Goal: Task Accomplishment & Management: Use online tool/utility

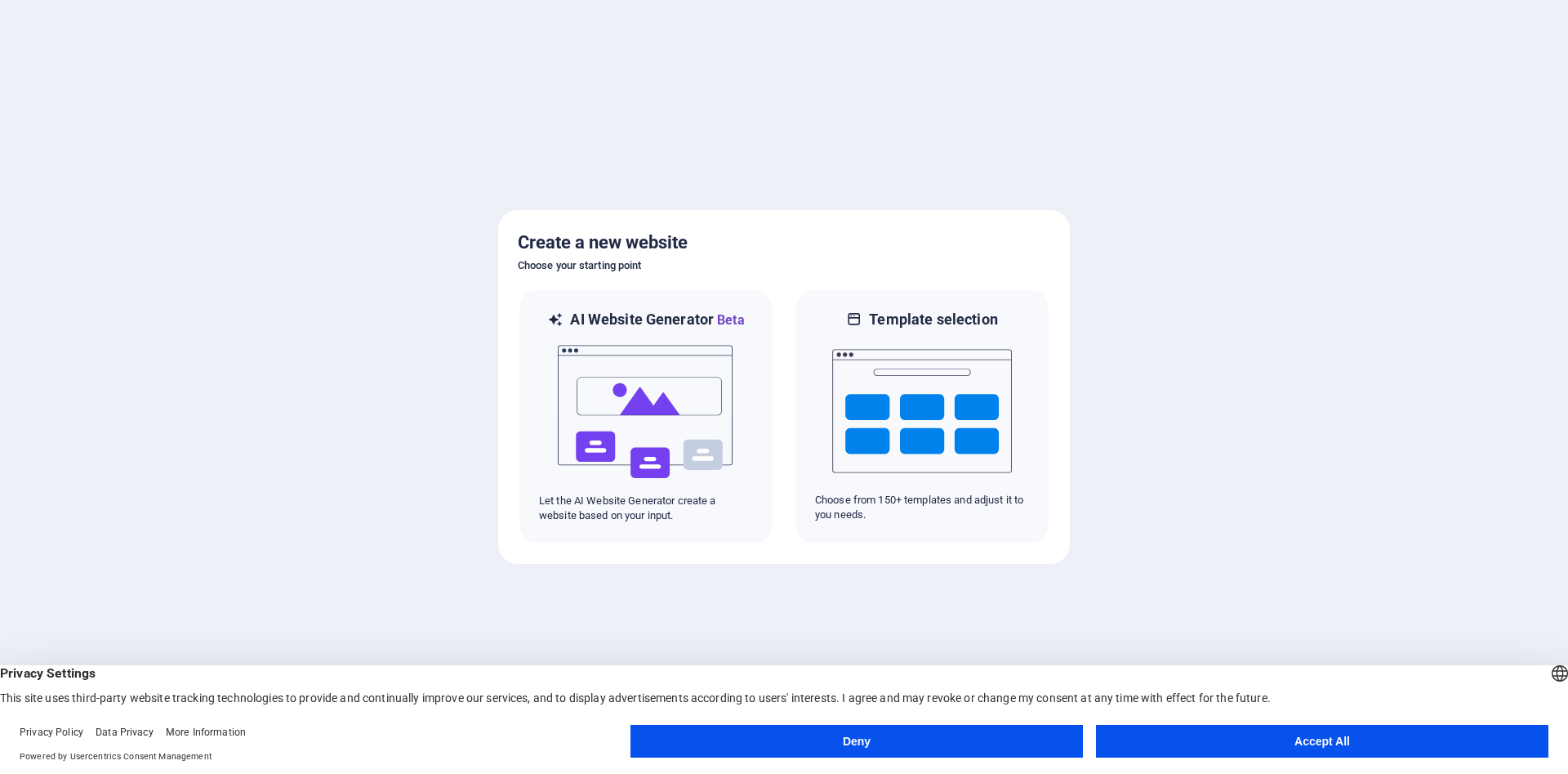
click at [1315, 742] on button "Accept All" at bounding box center [1323, 741] width 453 height 32
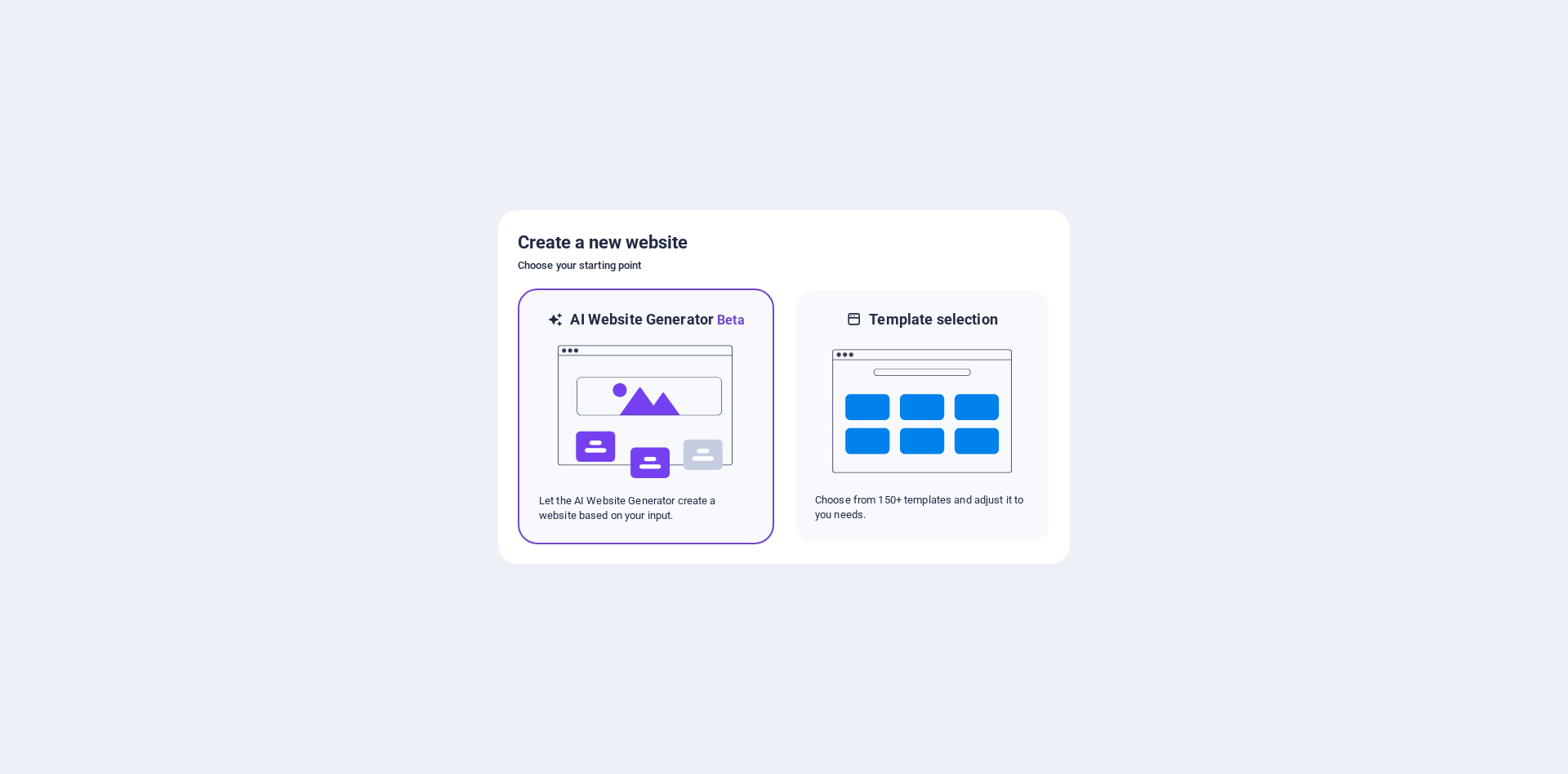
click at [615, 459] on img at bounding box center [646, 412] width 180 height 163
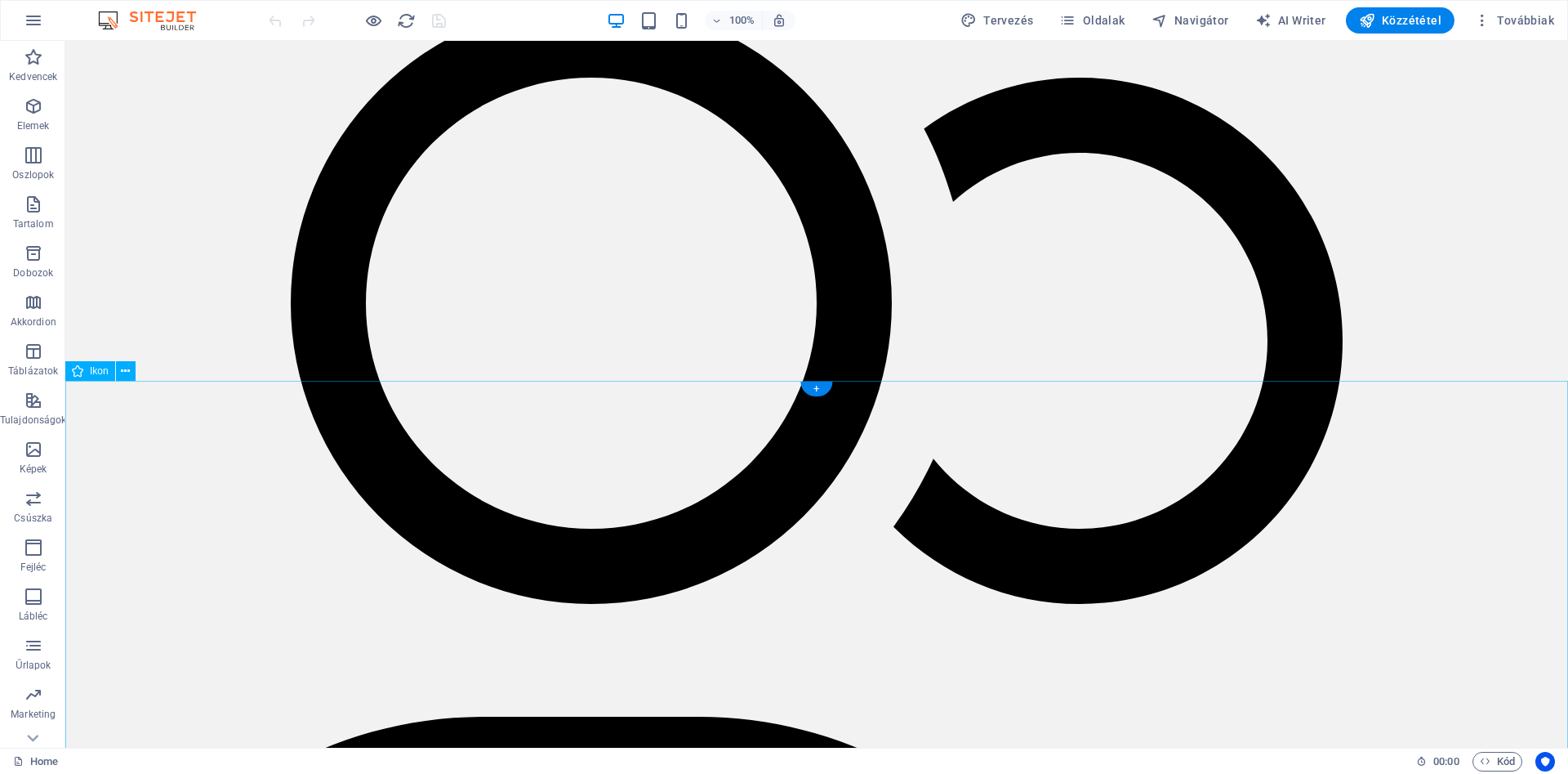
scroll to position [2250, 0]
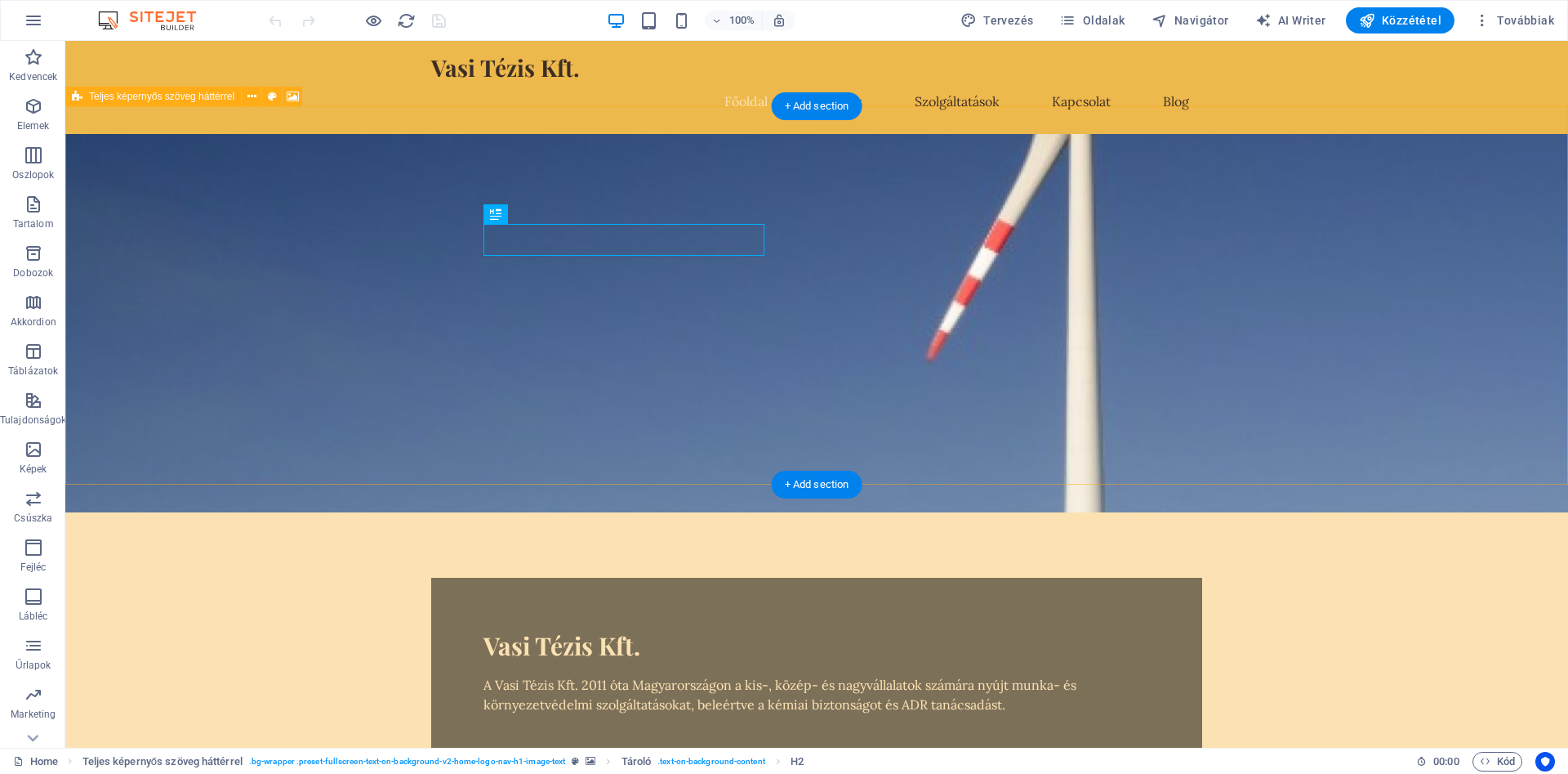
click at [1115, 258] on figure at bounding box center [816, 323] width 1503 height 378
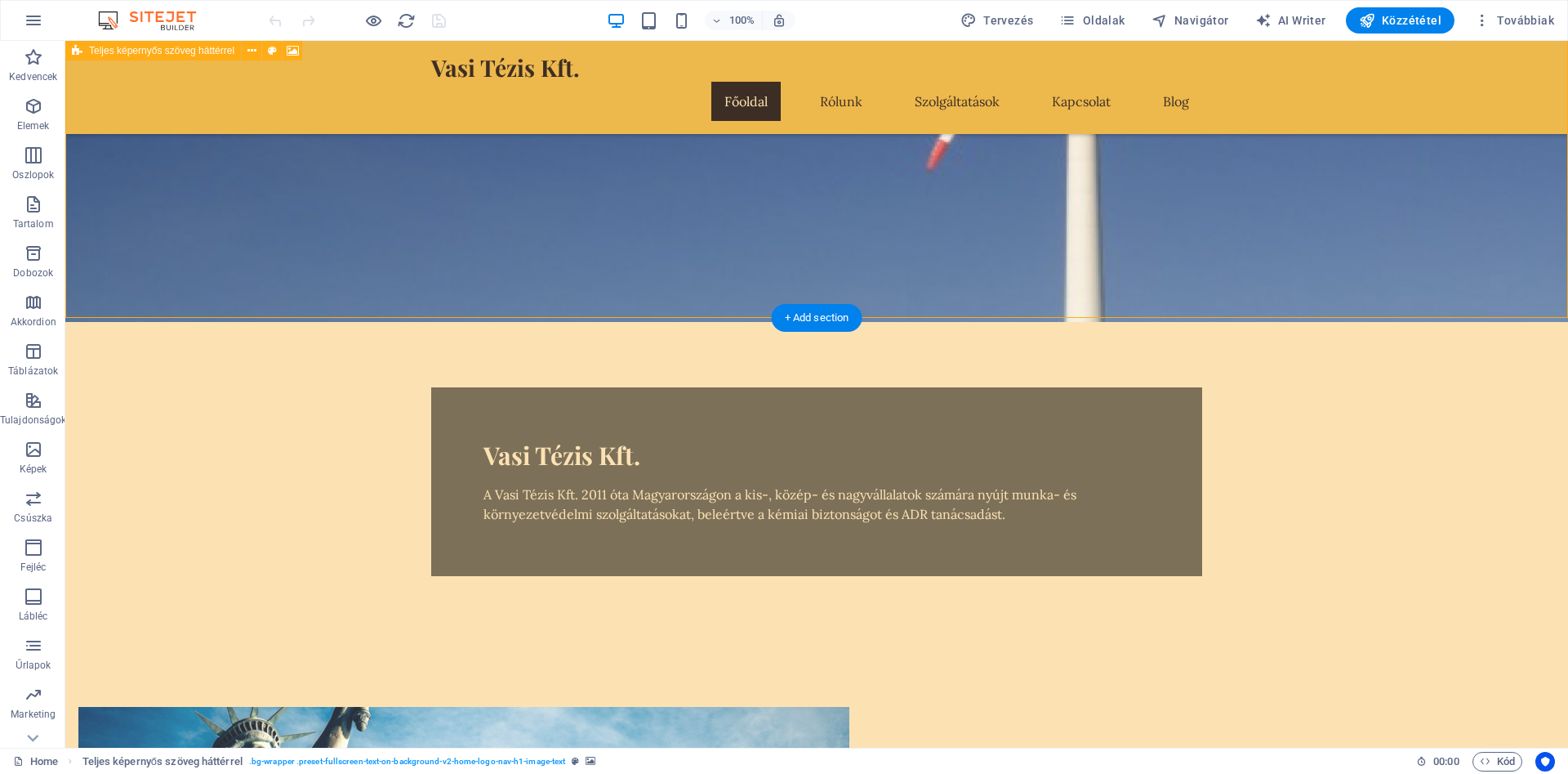
scroll to position [166, 0]
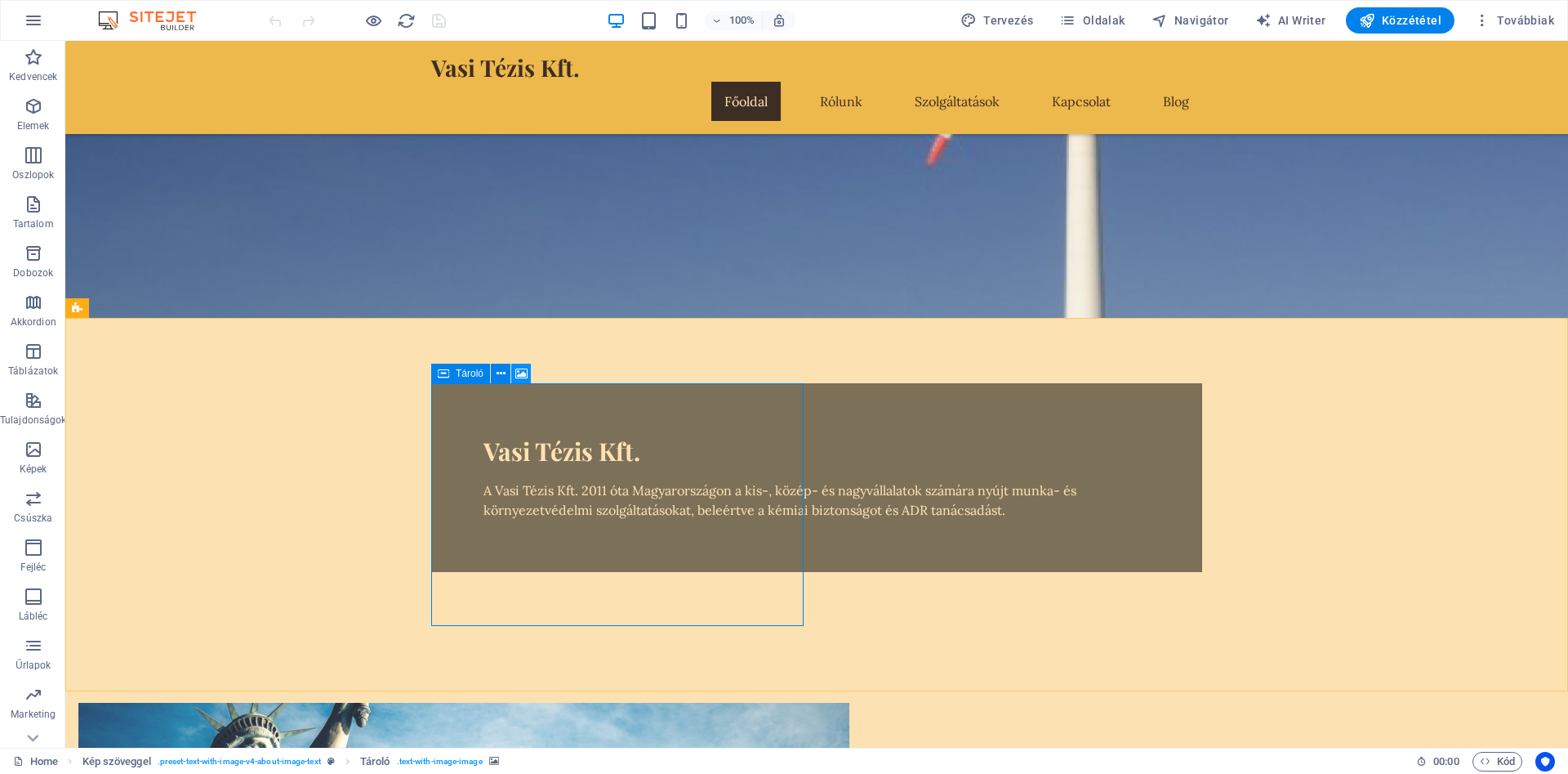
click at [518, 375] on icon at bounding box center [522, 373] width 12 height 17
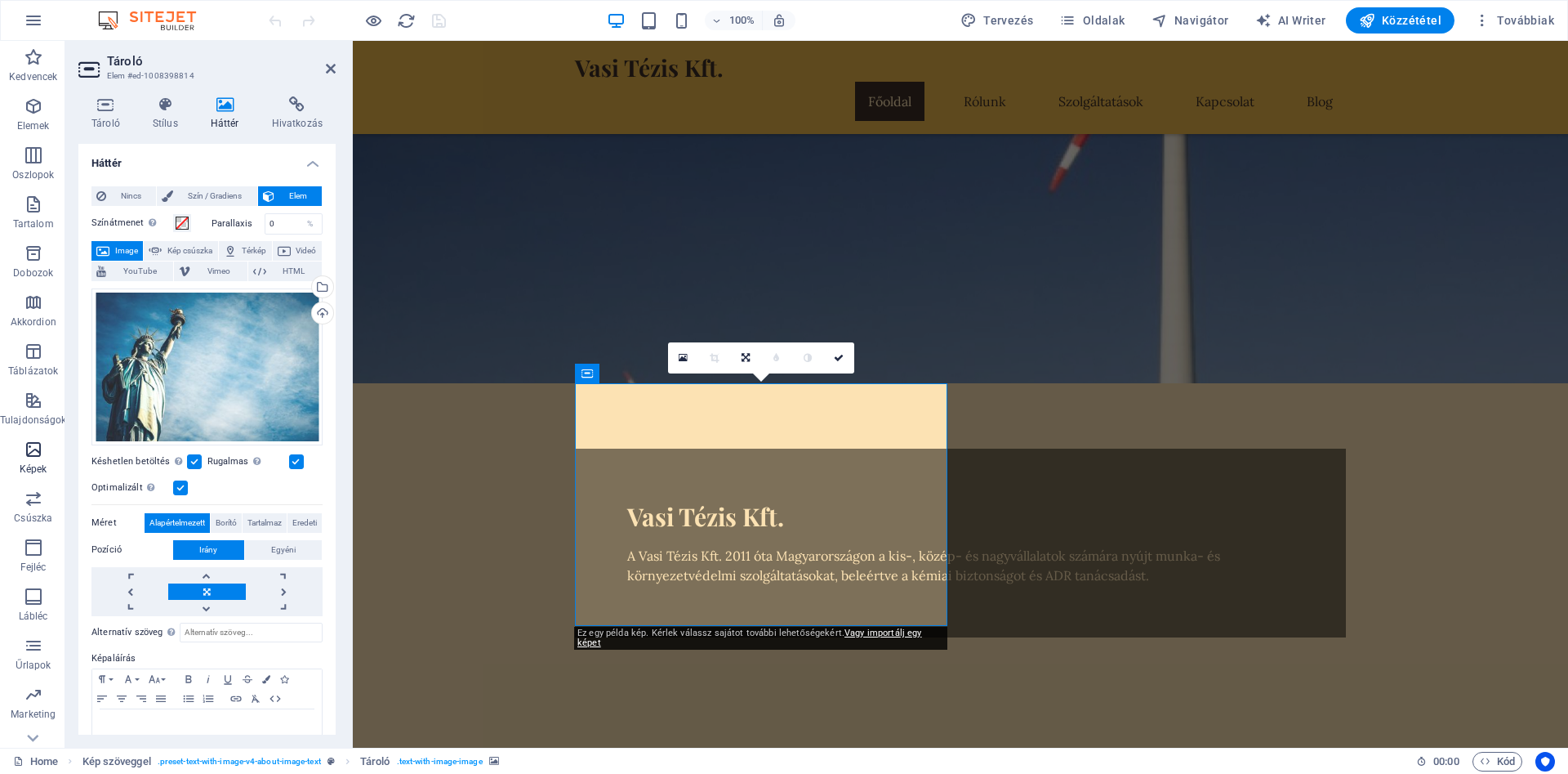
click at [20, 449] on span "Képek" at bounding box center [32, 459] width 66 height 39
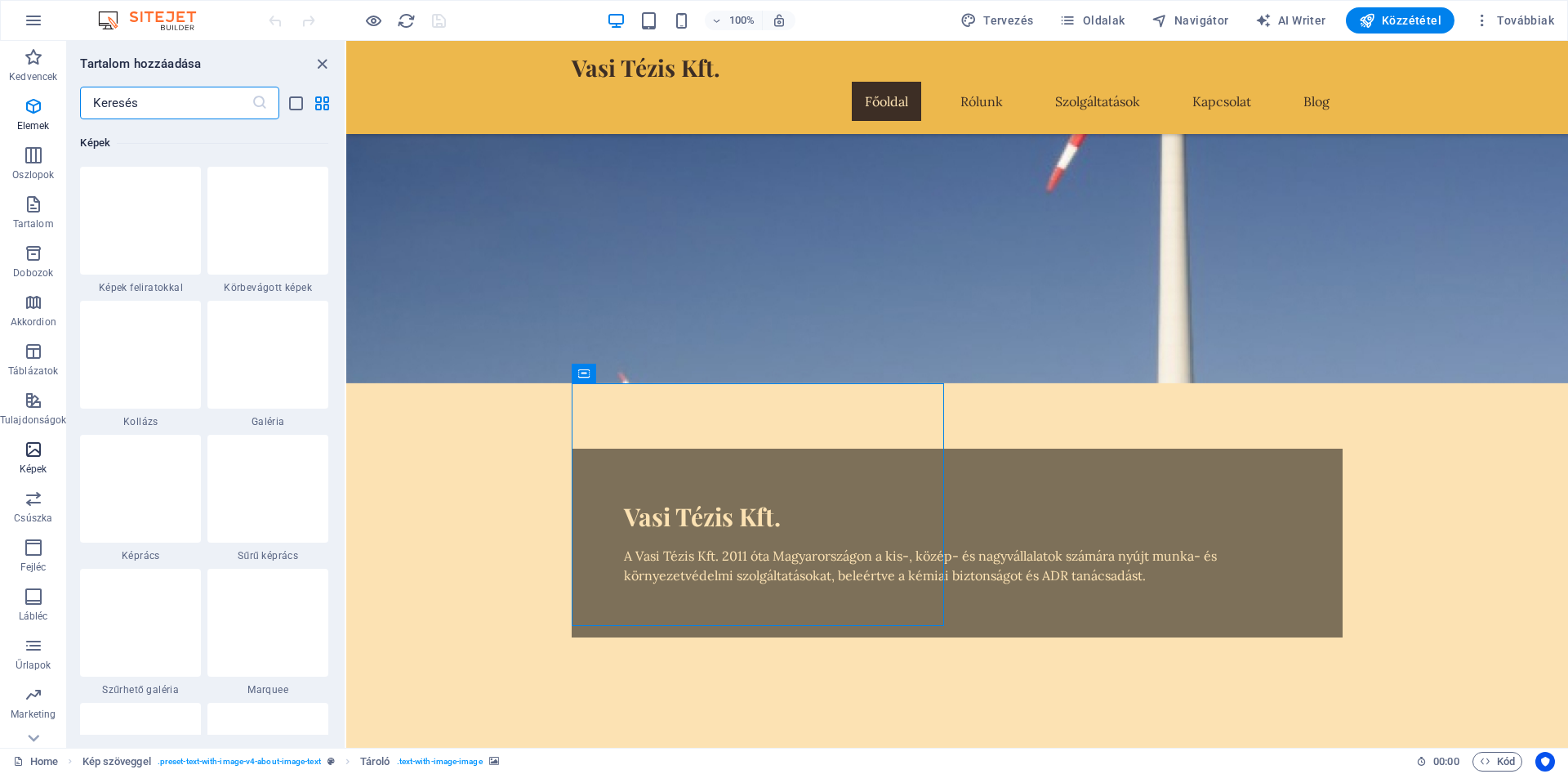
scroll to position [8286, 0]
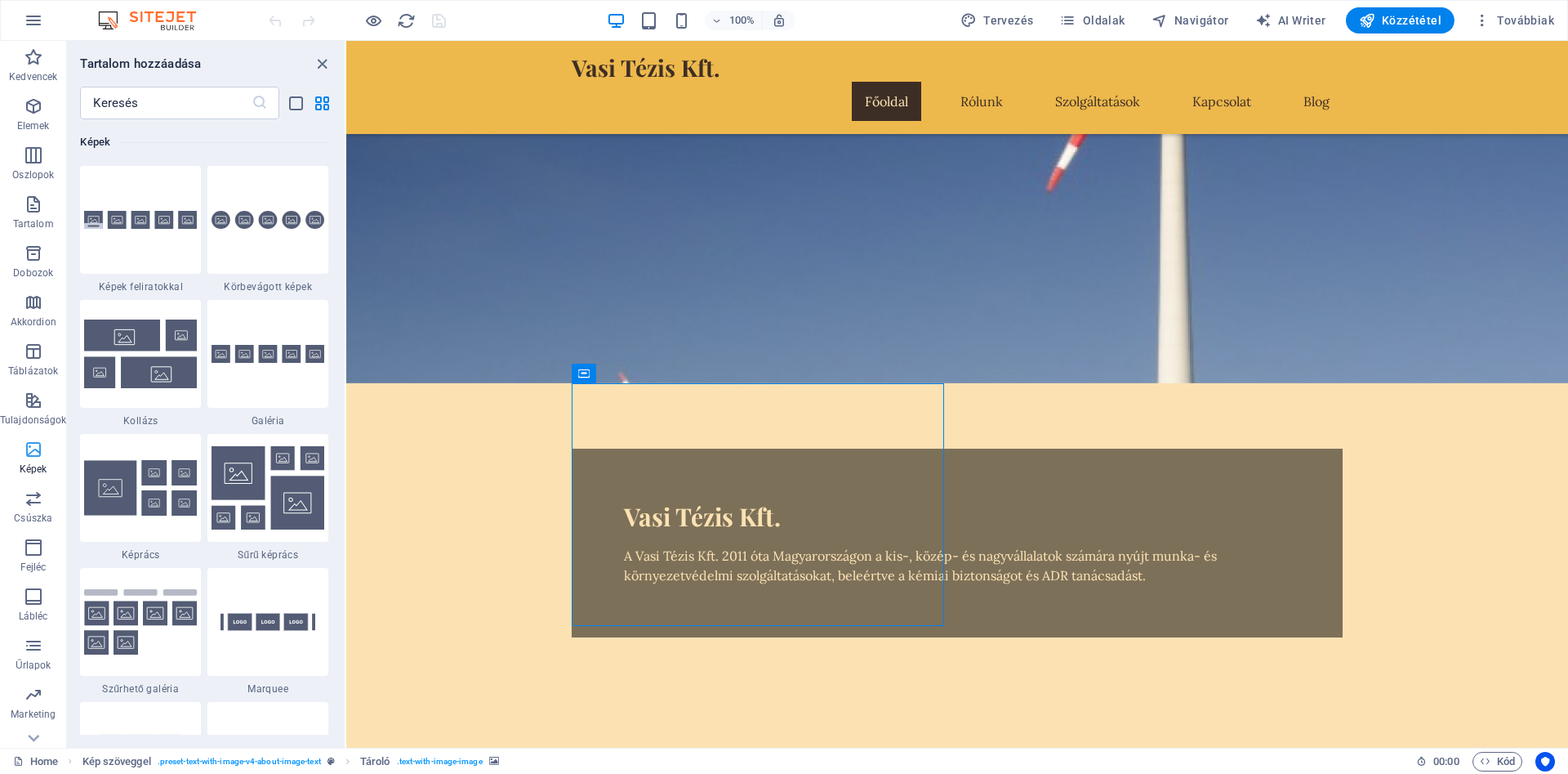
click at [20, 449] on span "Képek" at bounding box center [32, 459] width 66 height 39
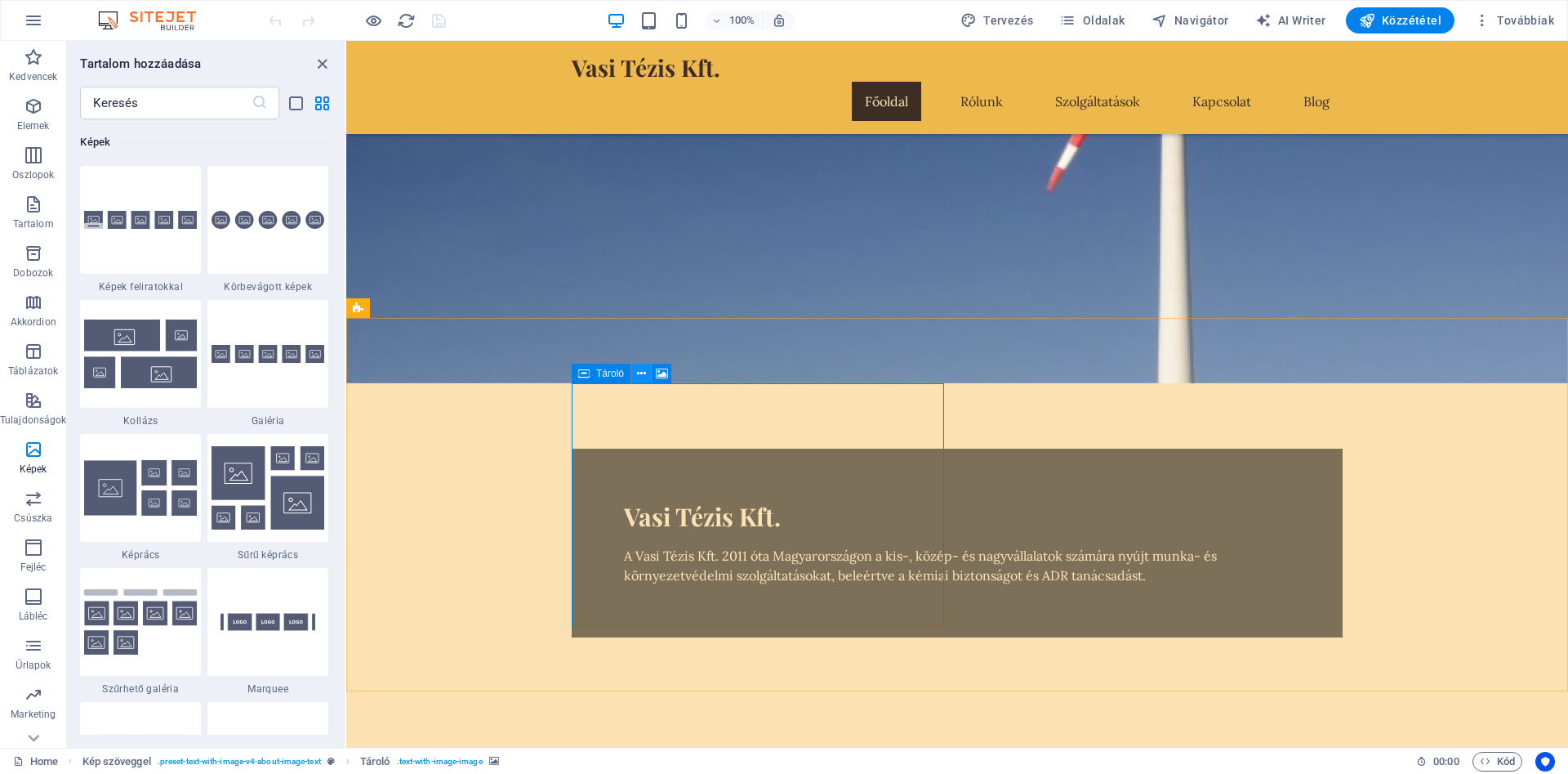
click at [637, 371] on icon at bounding box center [641, 373] width 9 height 17
drag, startPoint x: 797, startPoint y: 550, endPoint x: 774, endPoint y: 540, distance: 25.1
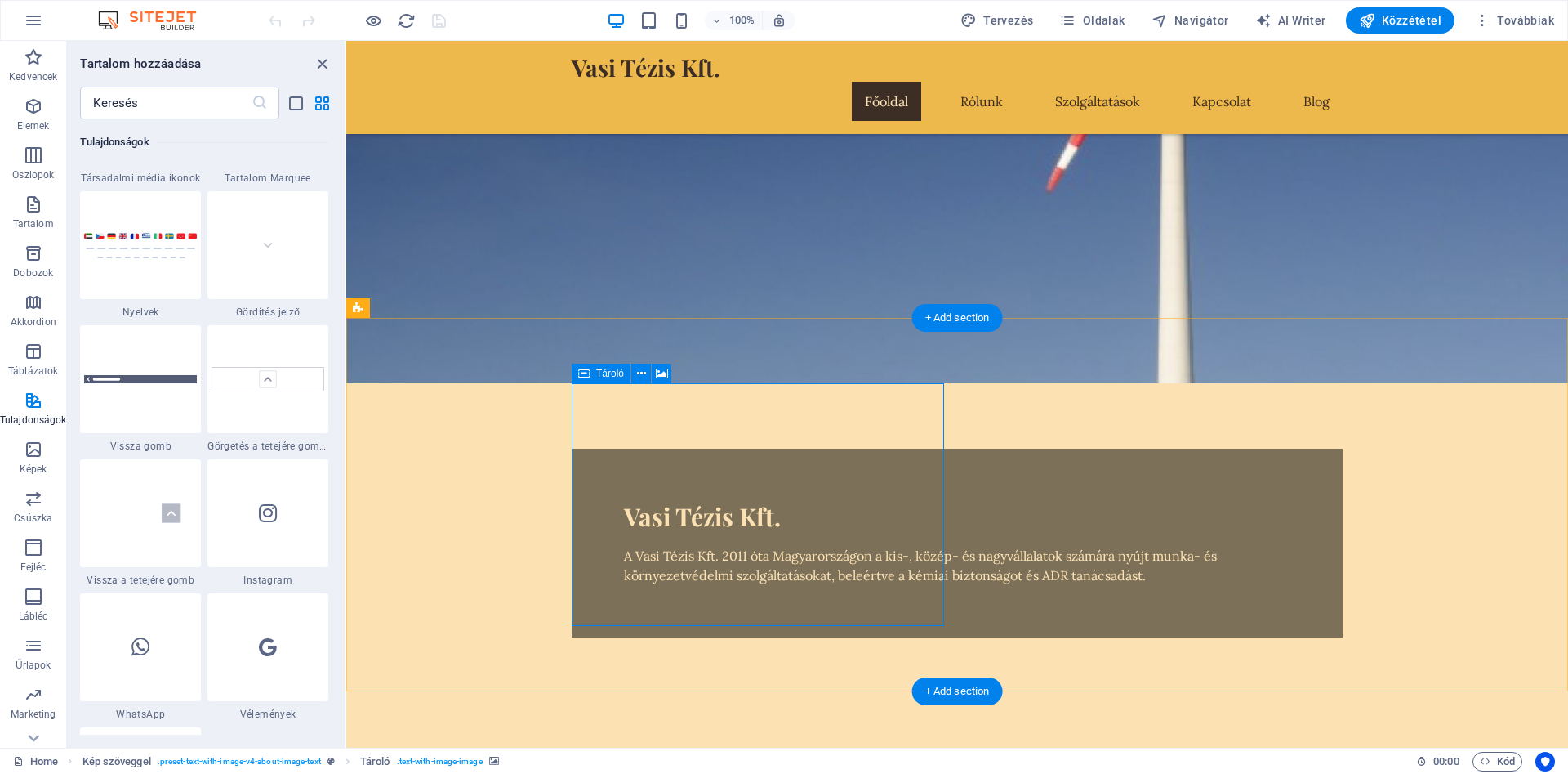
scroll to position [0, 0]
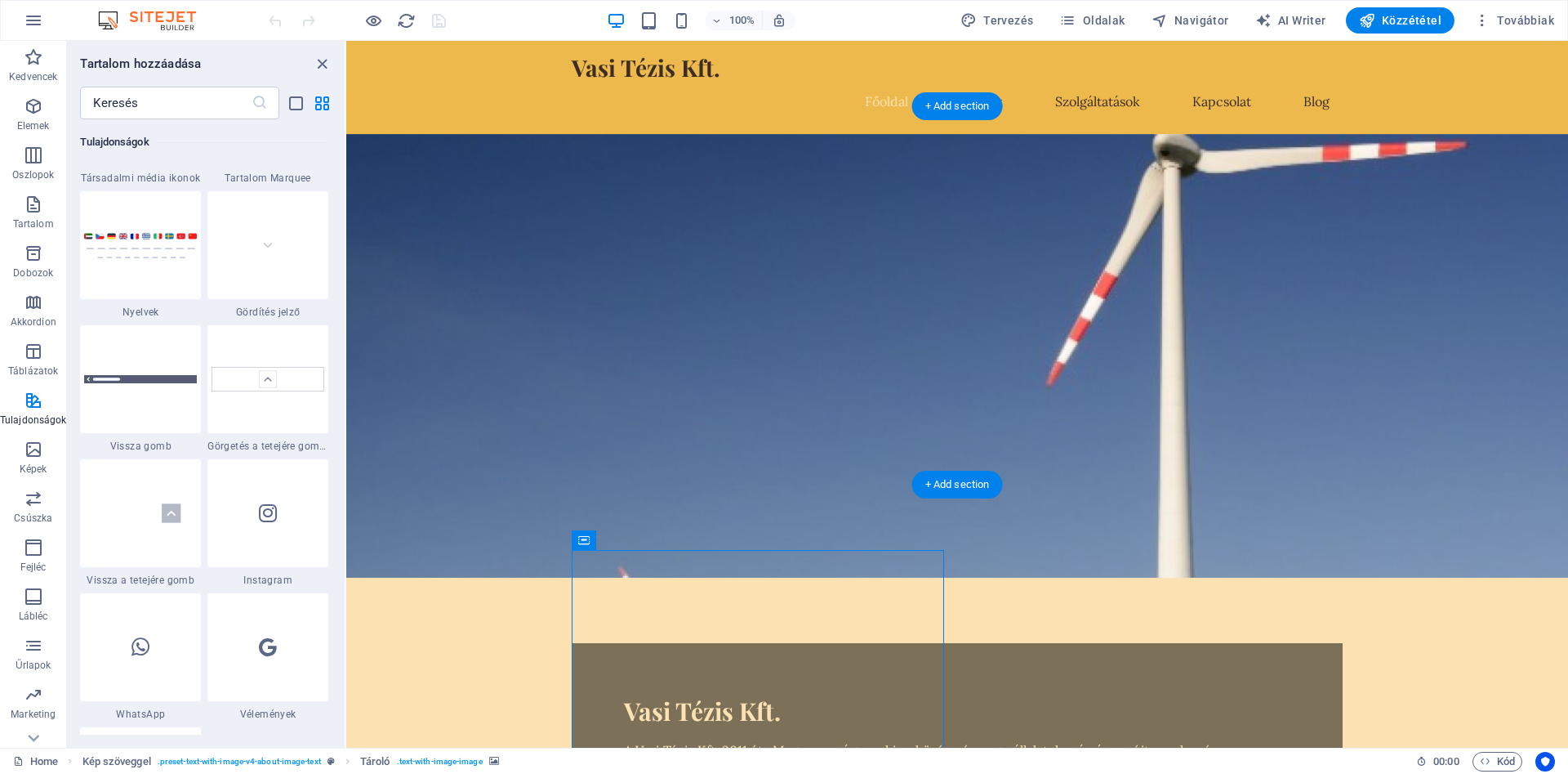
click at [509, 309] on figure at bounding box center [957, 355] width 1222 height 444
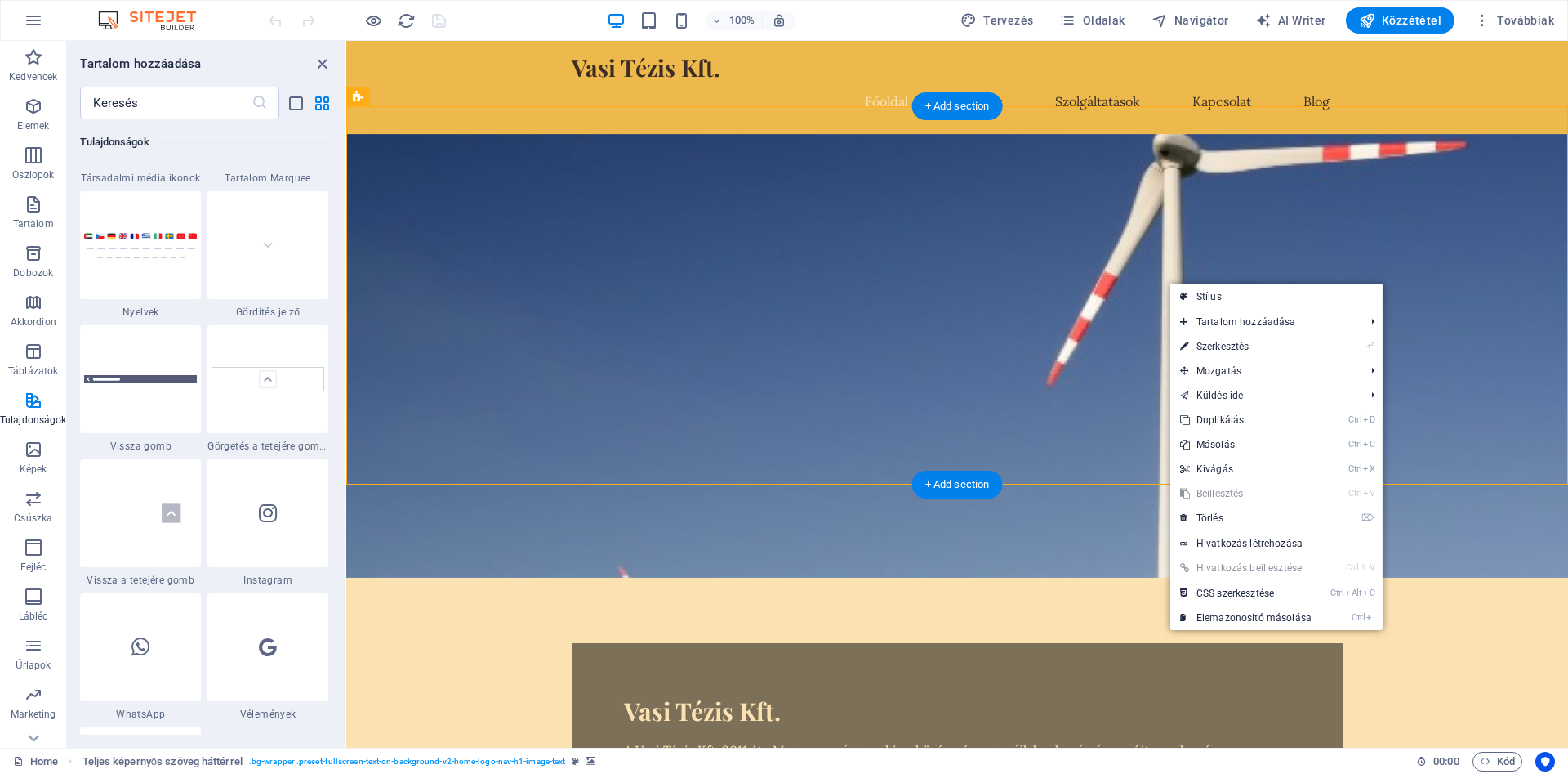
click at [1286, 204] on figure at bounding box center [957, 355] width 1222 height 444
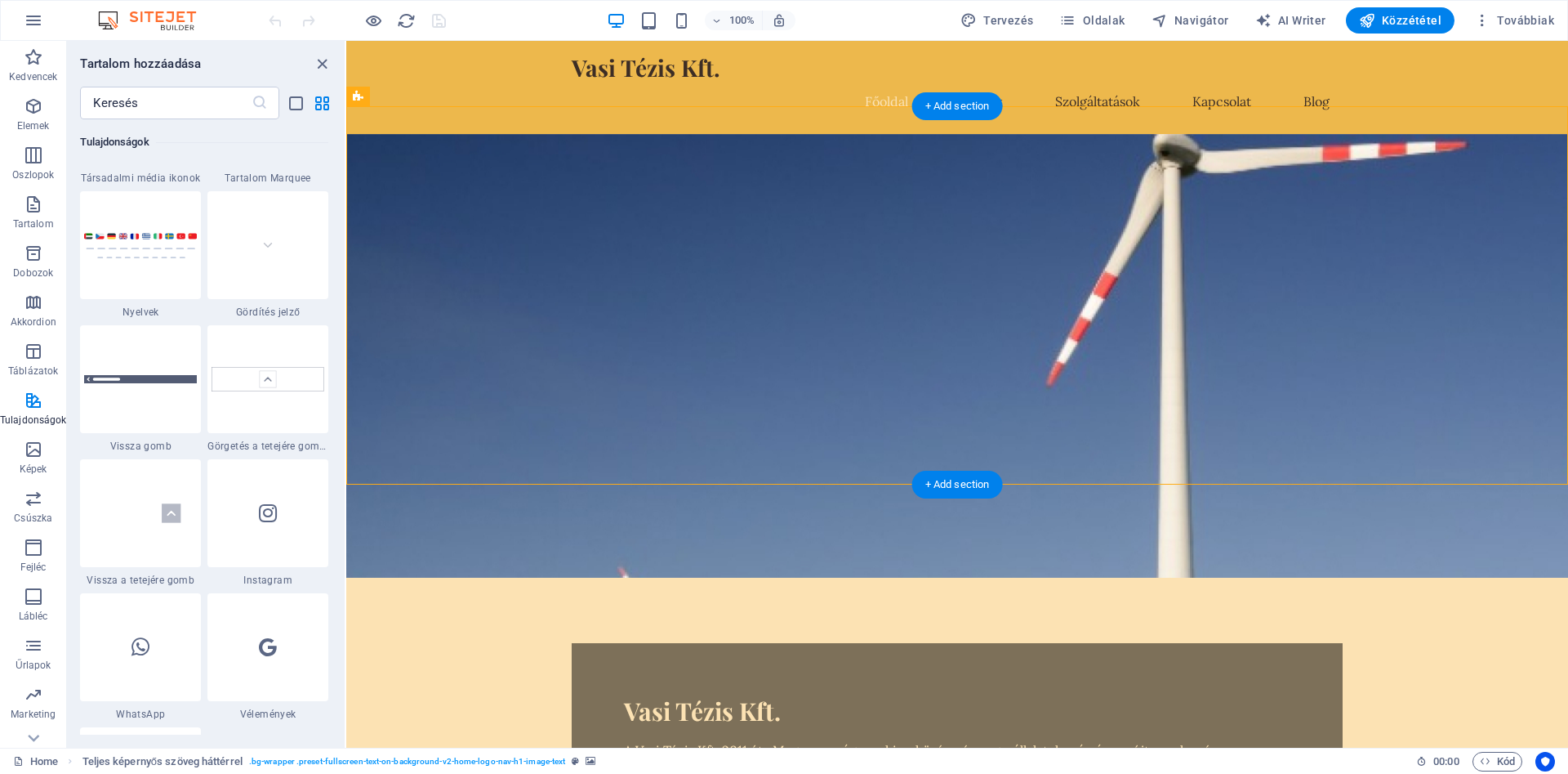
click at [476, 259] on figure at bounding box center [957, 355] width 1222 height 444
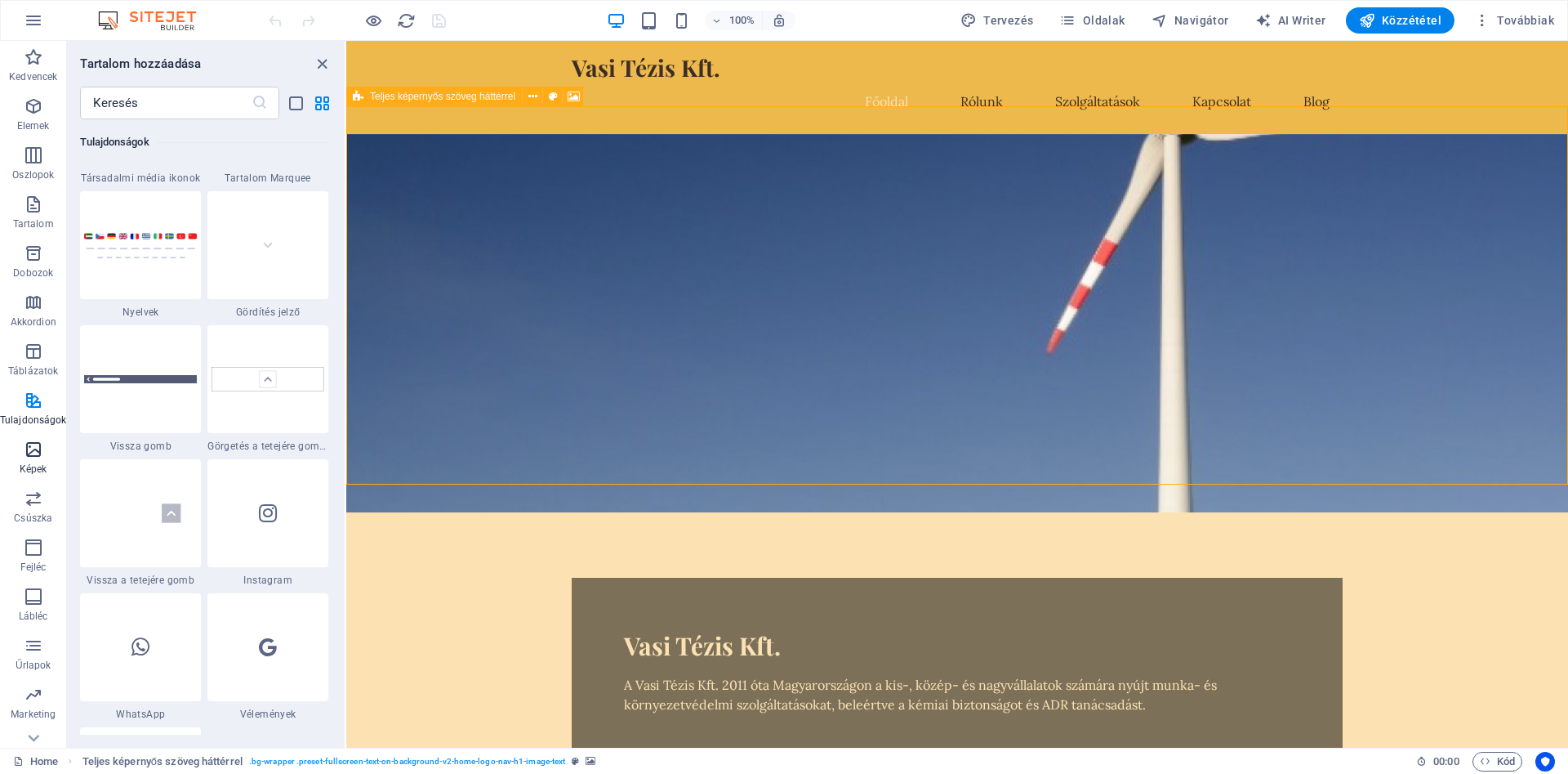
click at [39, 465] on p "Képek" at bounding box center [33, 469] width 28 height 13
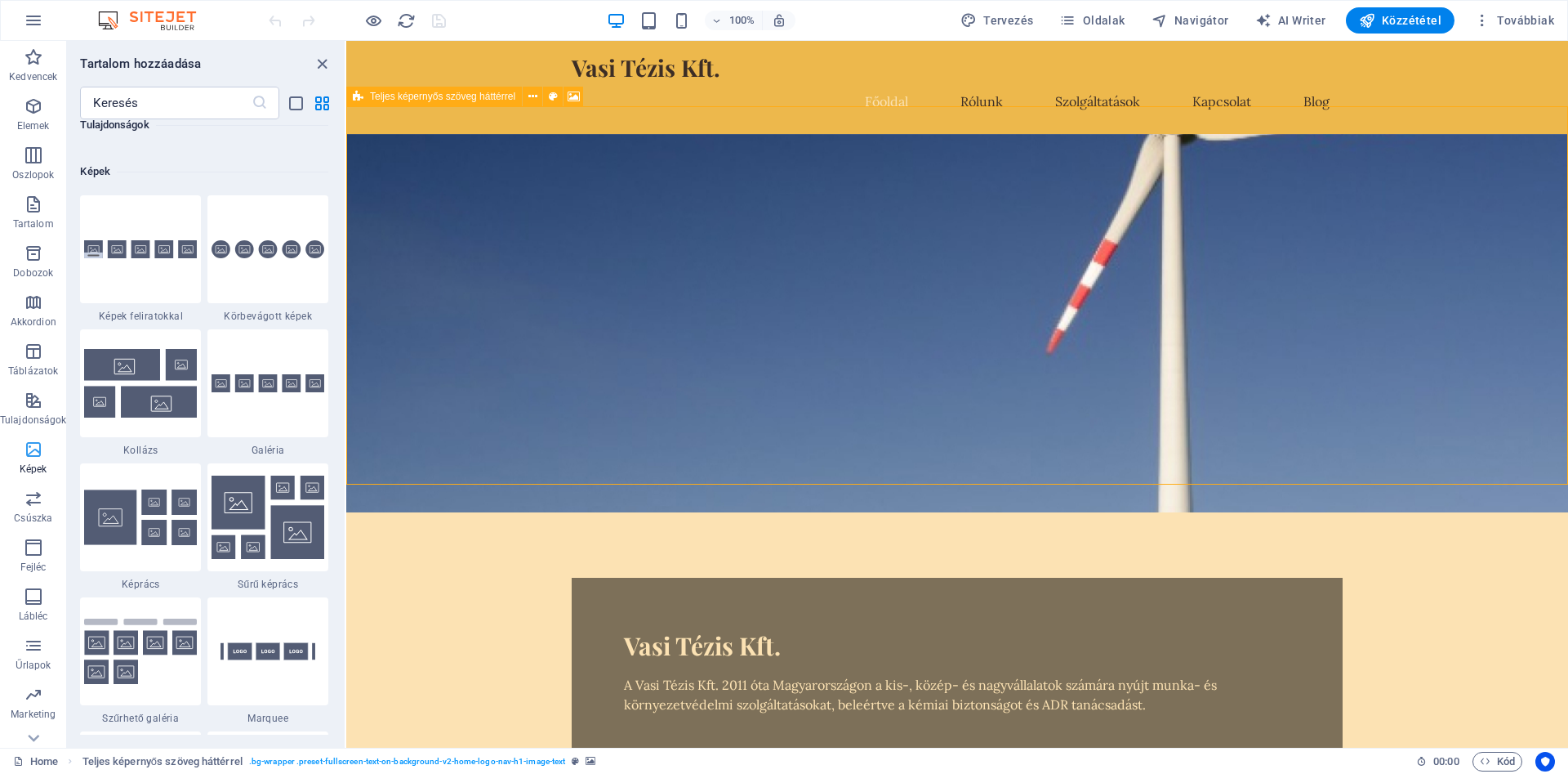
scroll to position [8286, 0]
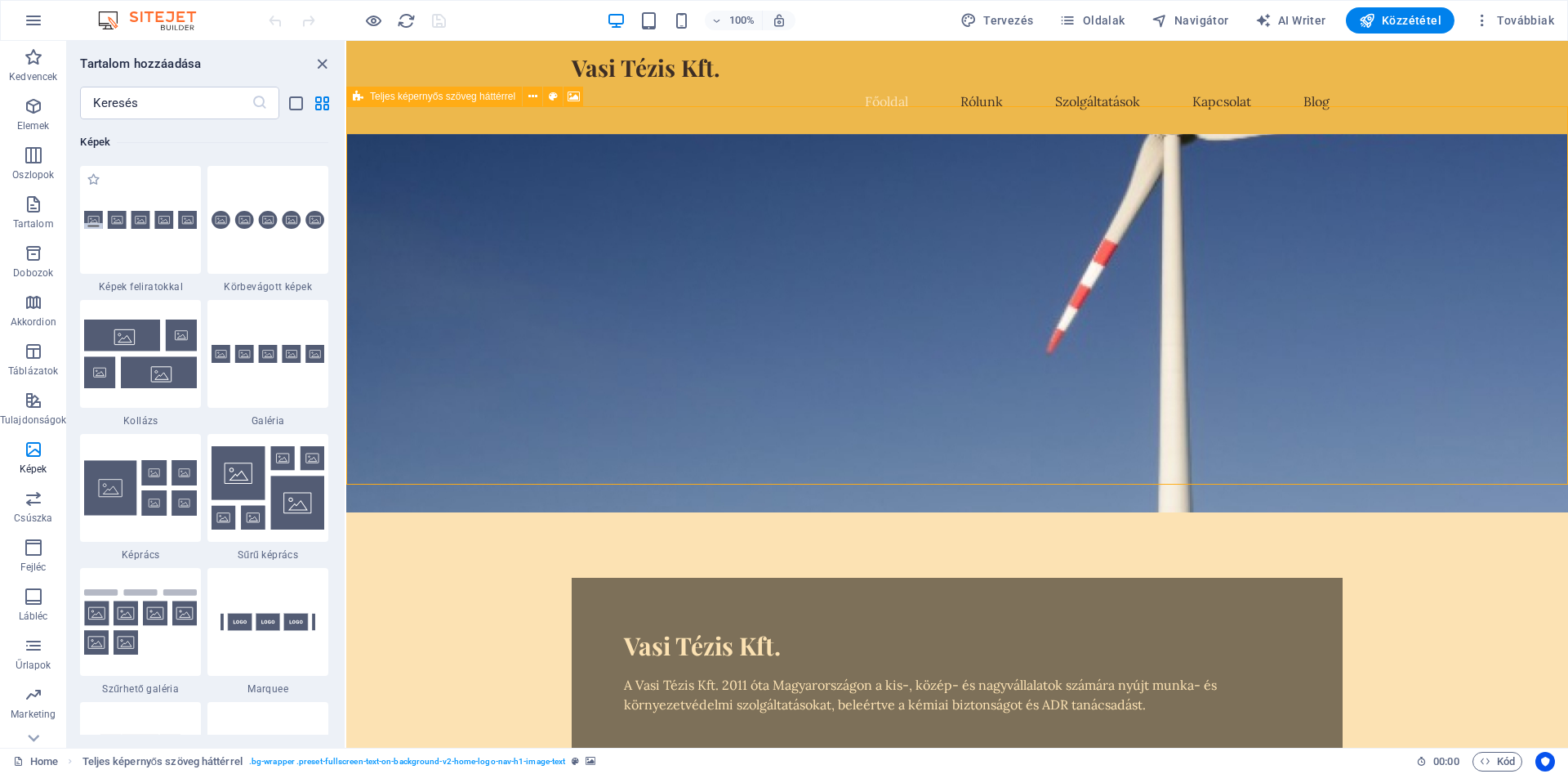
click at [168, 276] on div "1 Star Képek feliratokkal" at bounding box center [140, 228] width 121 height 127
click at [346, 242] on div "Drag here to replace the existing content. Press “Ctrl” if you want to create a…" at bounding box center [957, 394] width 1222 height 707
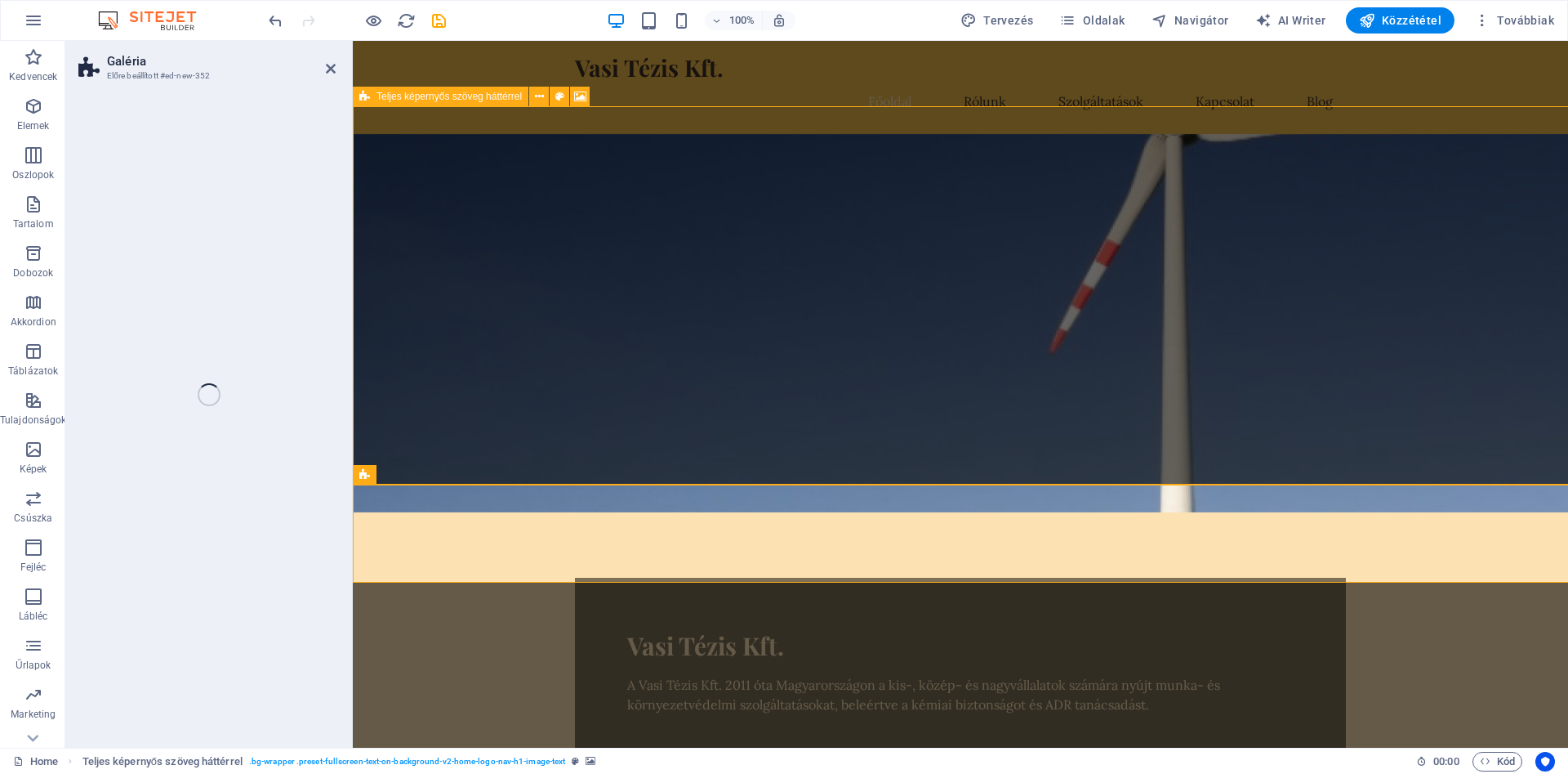
select select "rem"
select select "preset-gallery-v3-captions"
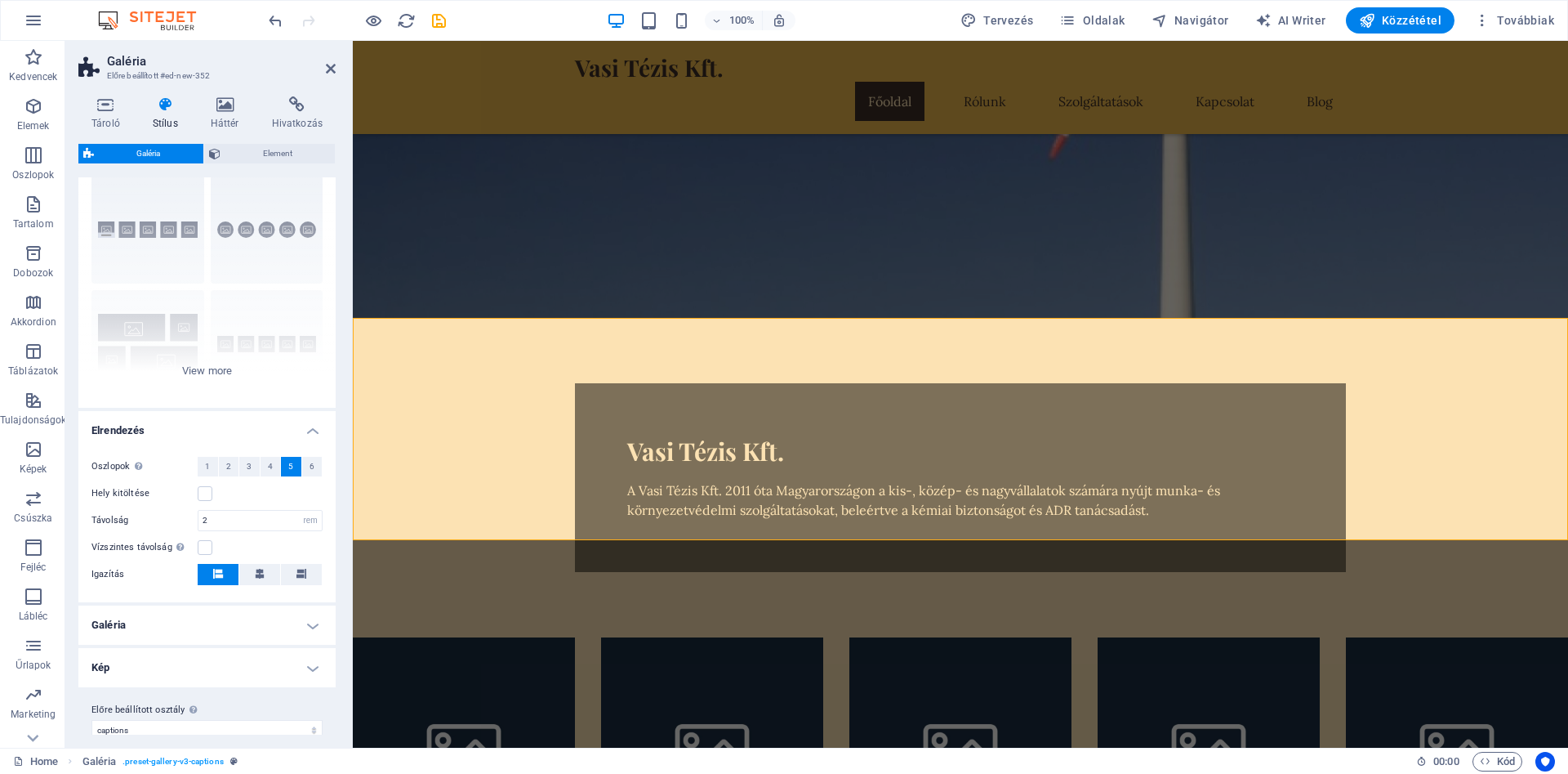
scroll to position [61, 0]
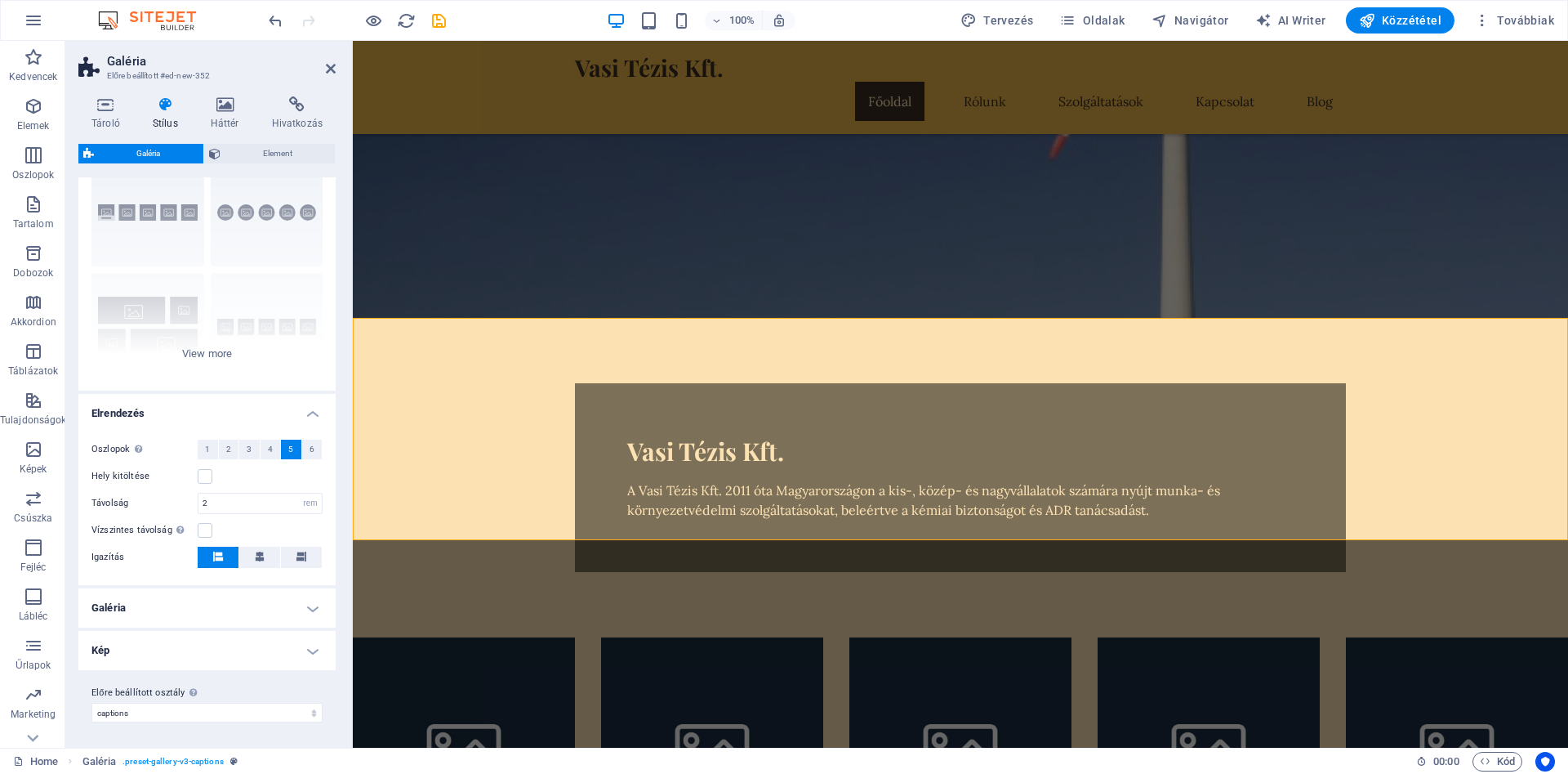
click at [315, 603] on h4 "Galéria" at bounding box center [207, 608] width 257 height 39
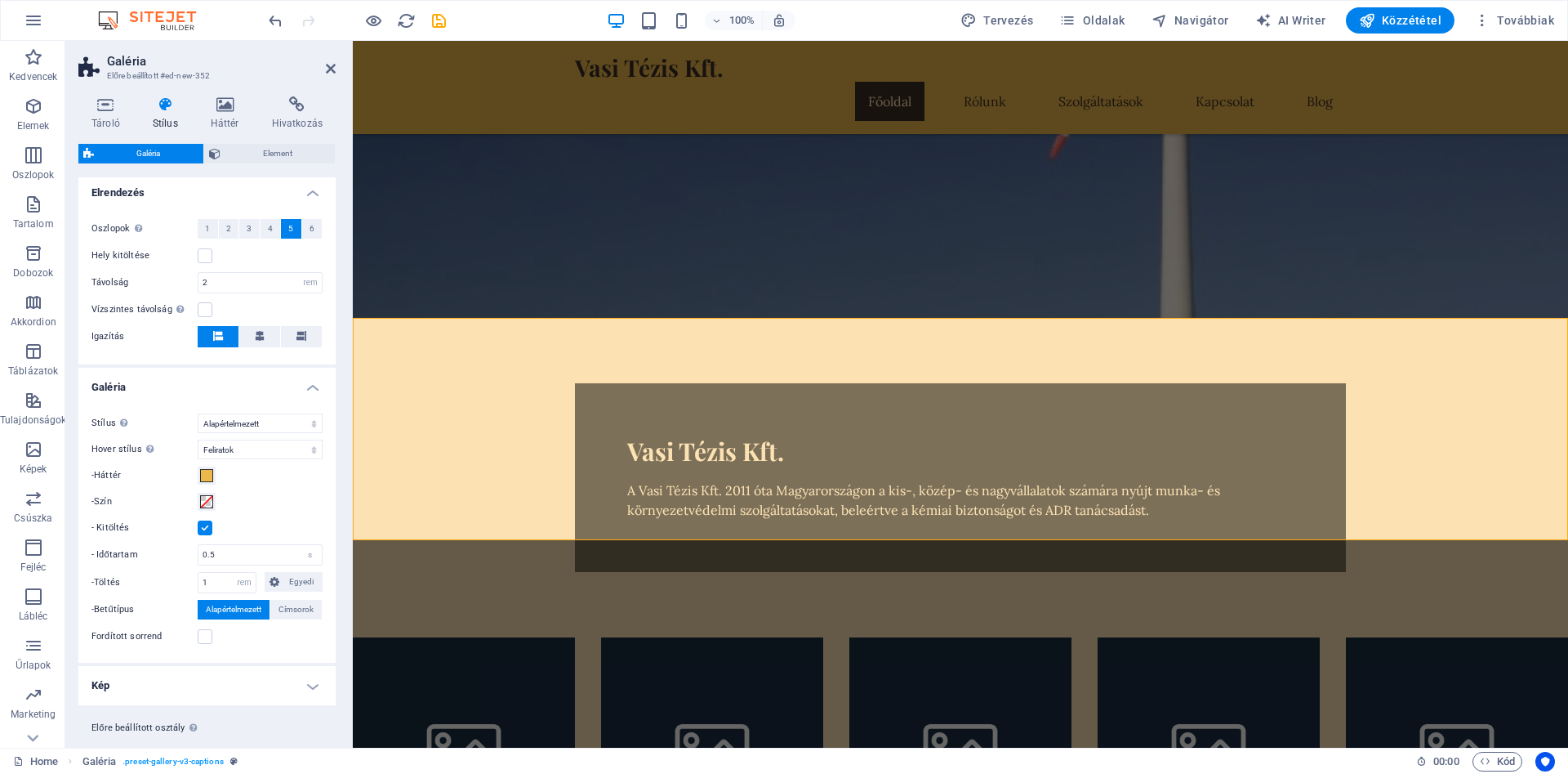
scroll to position [317, 0]
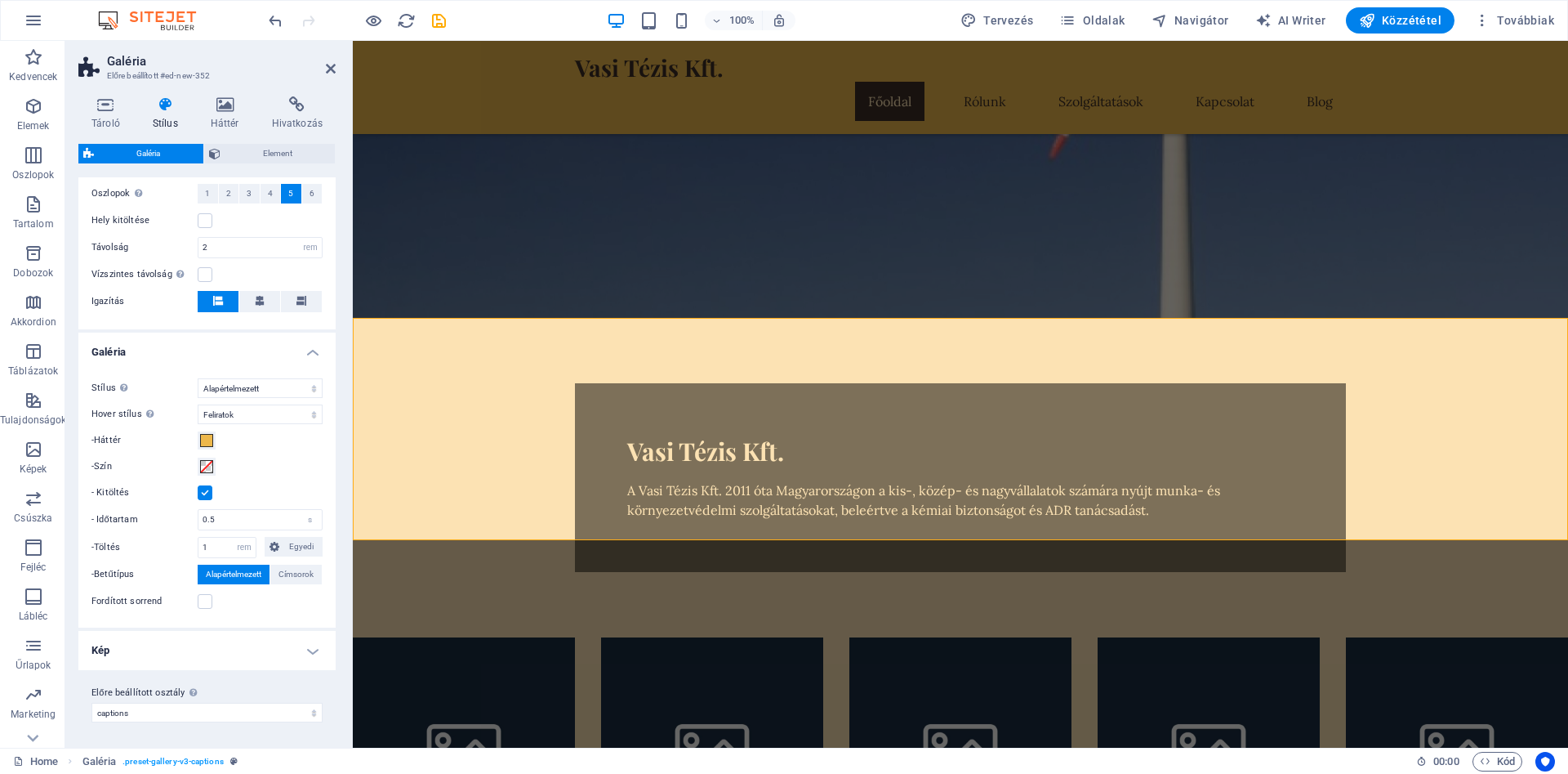
click at [309, 351] on h4 "Galéria" at bounding box center [207, 348] width 257 height 30
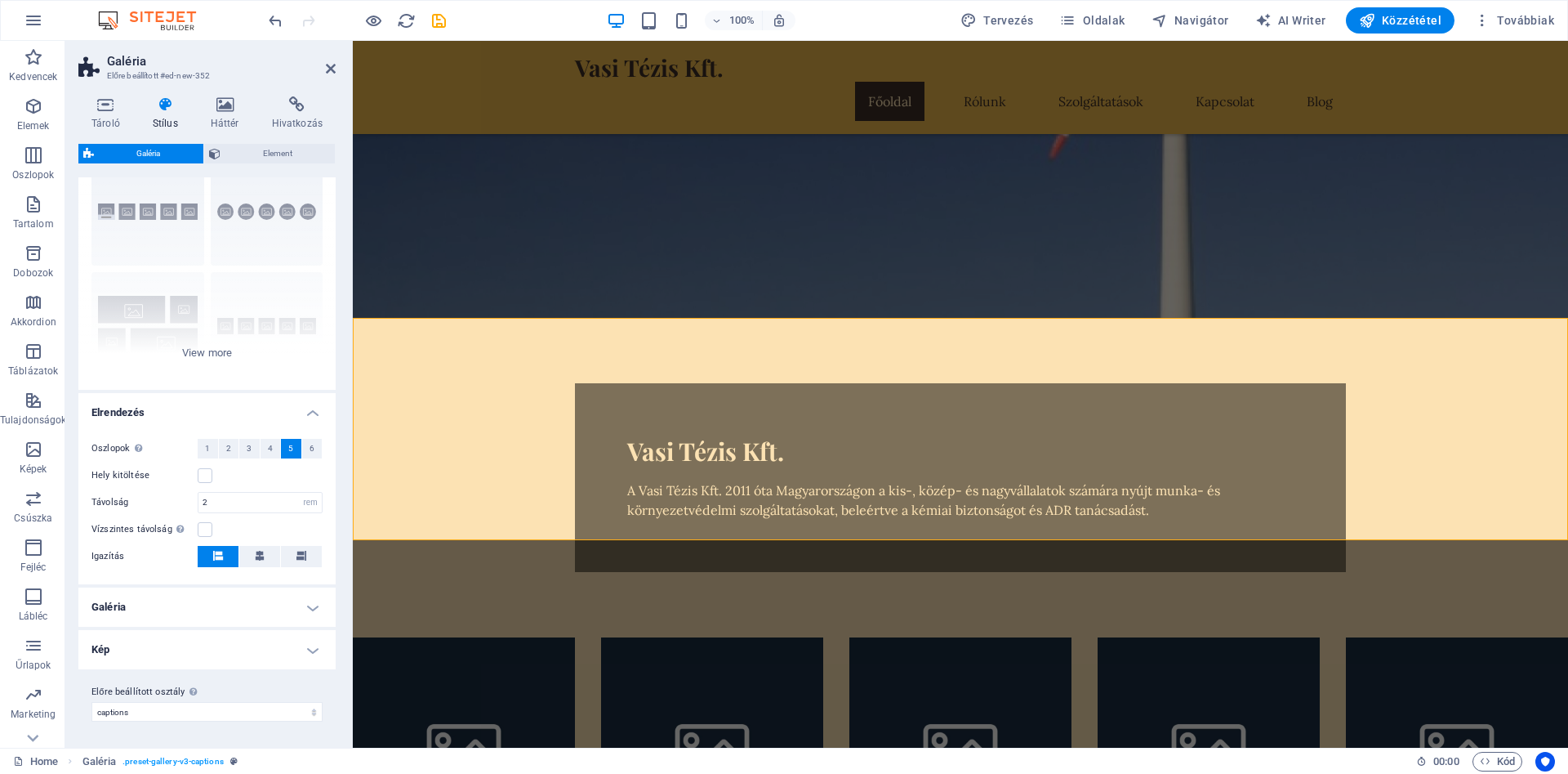
scroll to position [61, 0]
click at [330, 68] on icon at bounding box center [331, 68] width 10 height 13
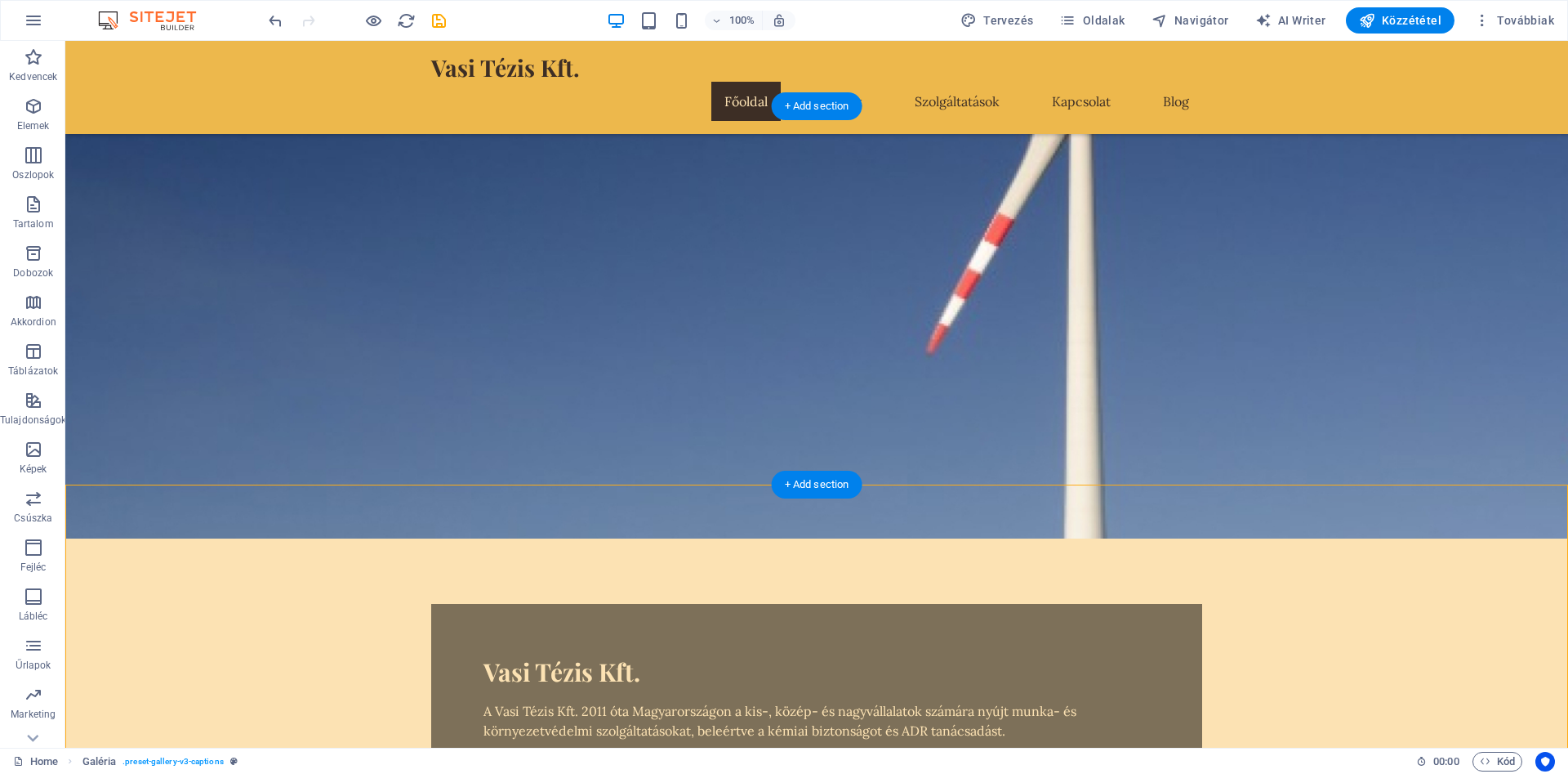
scroll to position [0, 0]
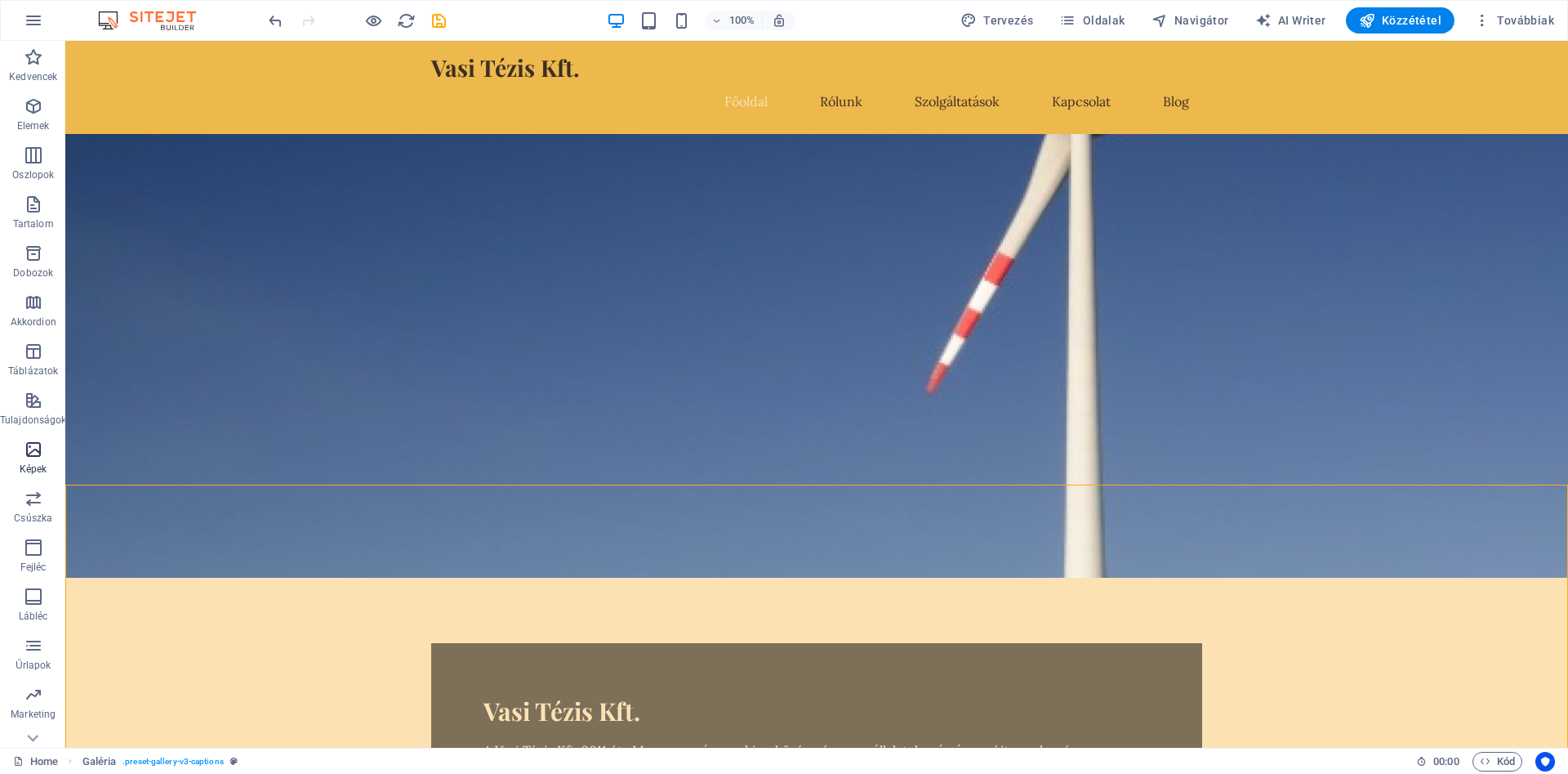
click at [39, 447] on icon "button" at bounding box center [33, 449] width 20 height 20
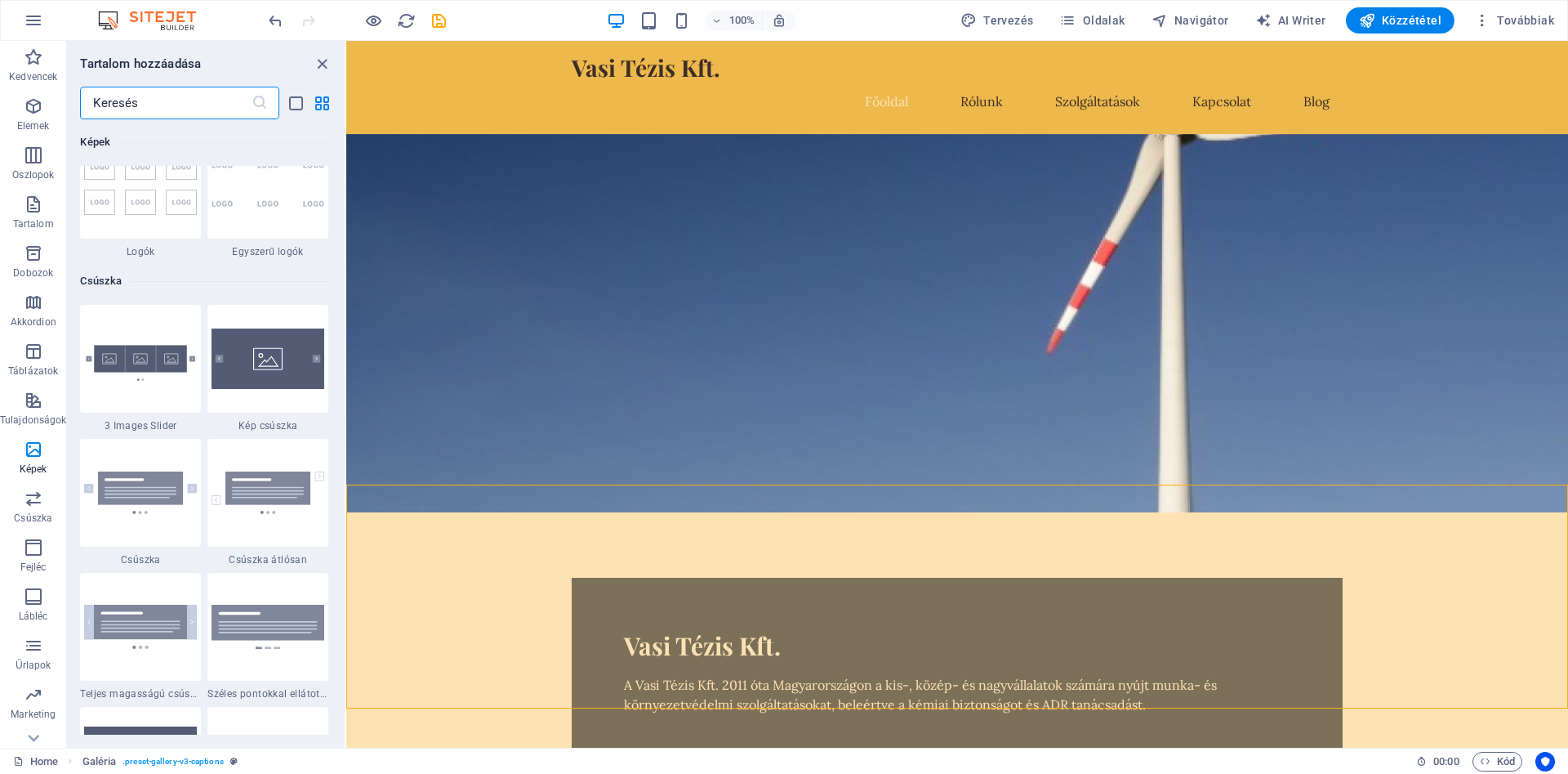
scroll to position [9168, 0]
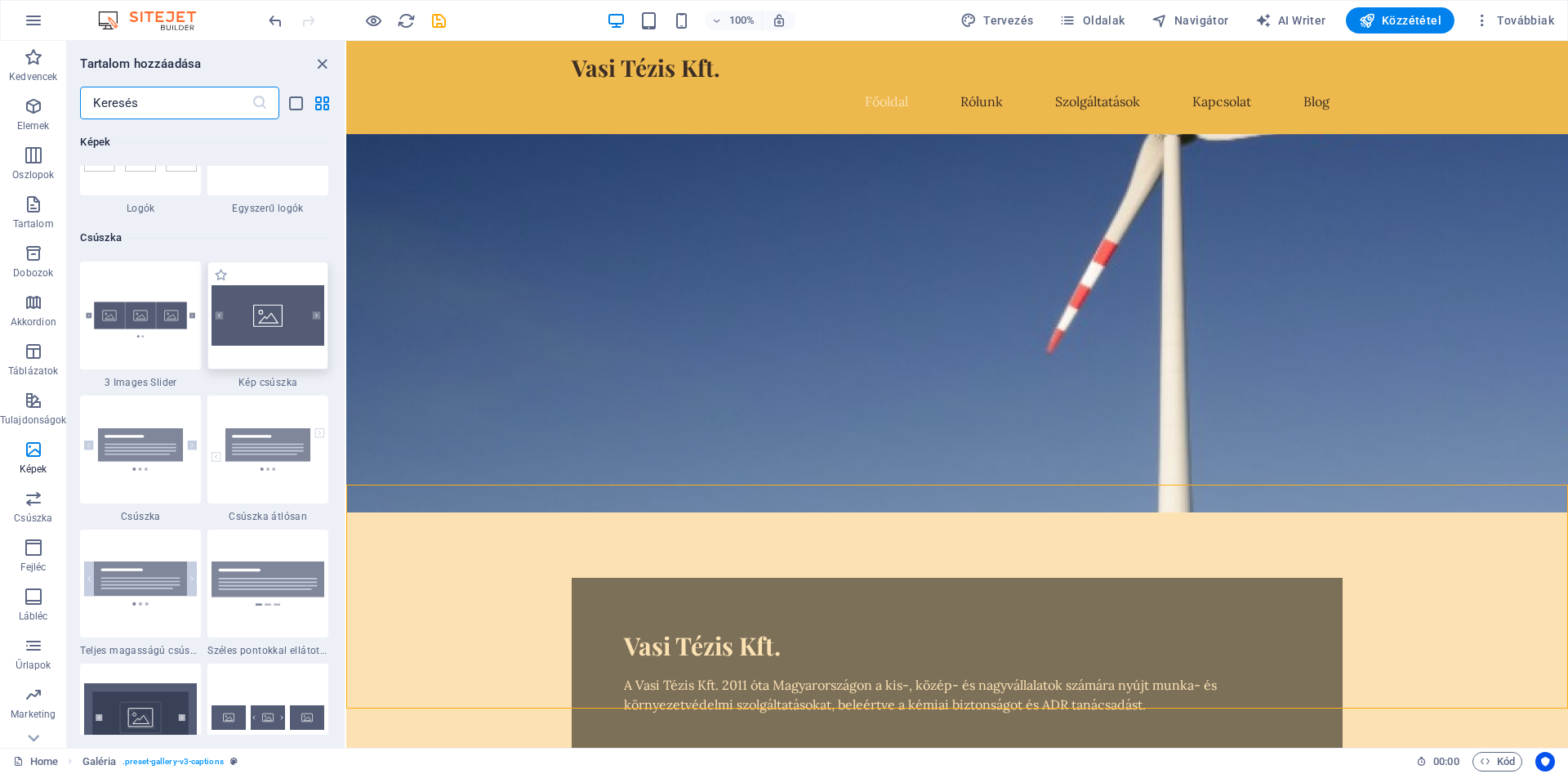
click at [285, 329] on img at bounding box center [268, 315] width 113 height 60
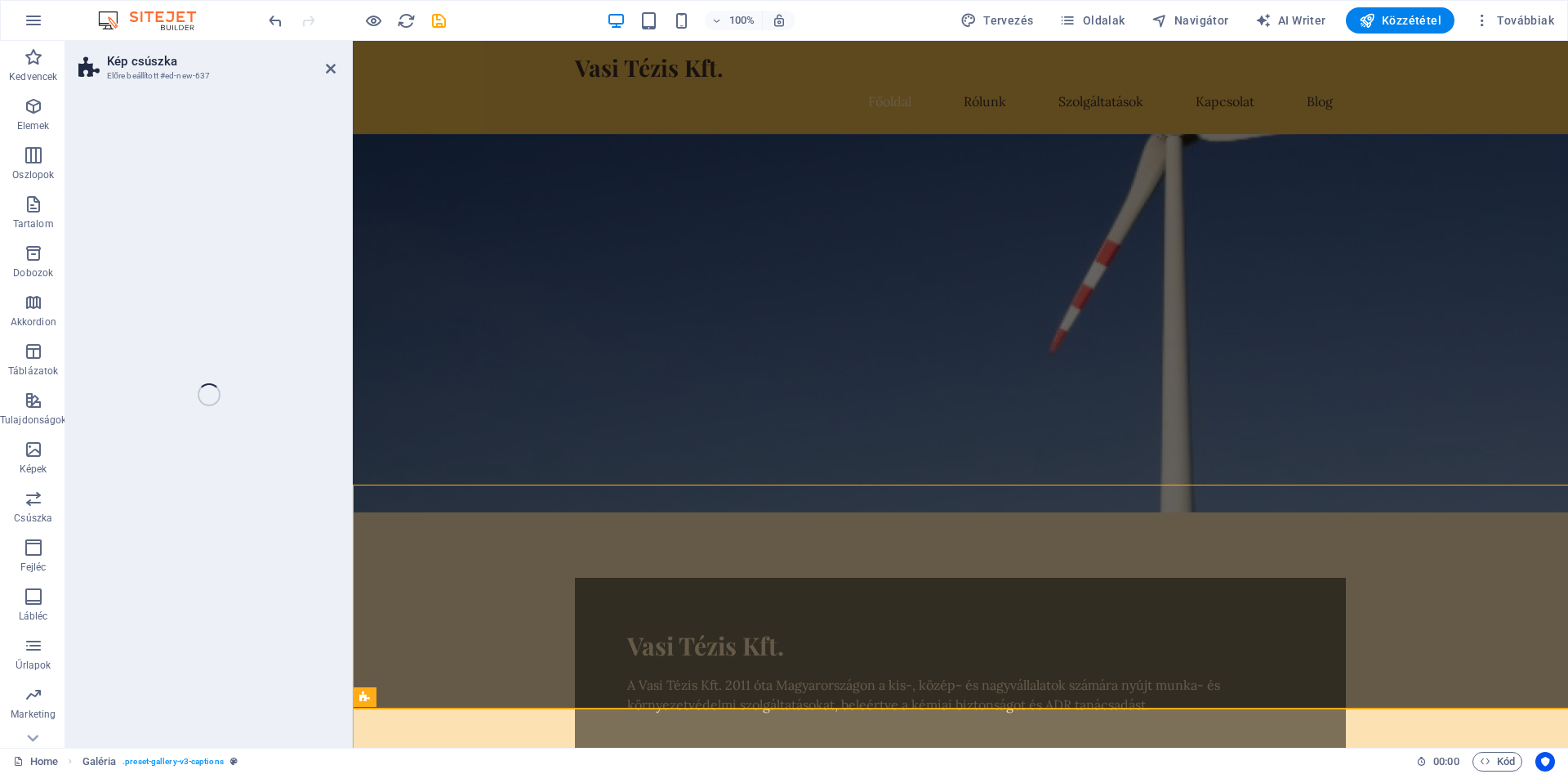
select select "rem"
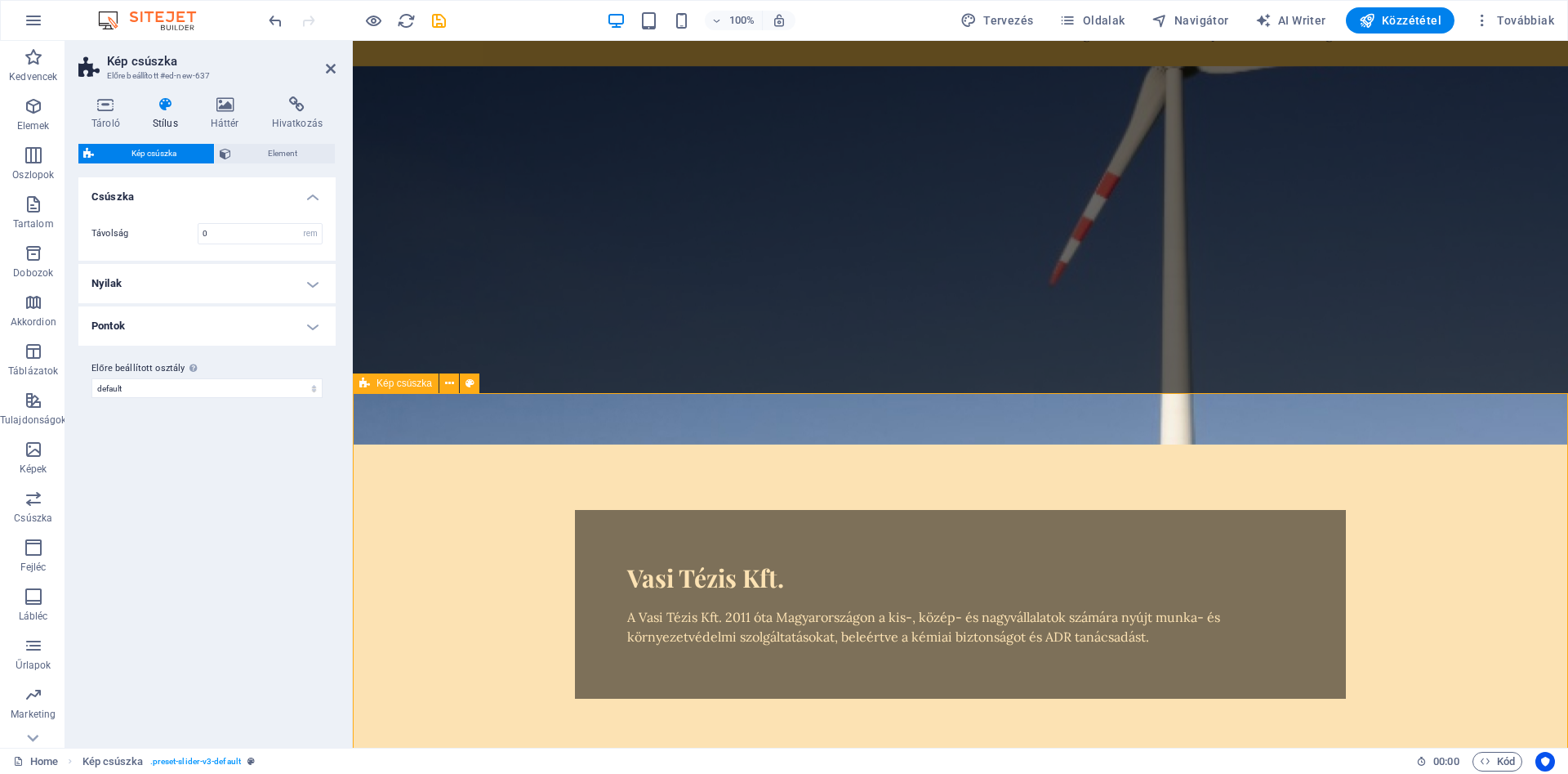
scroll to position [0, 0]
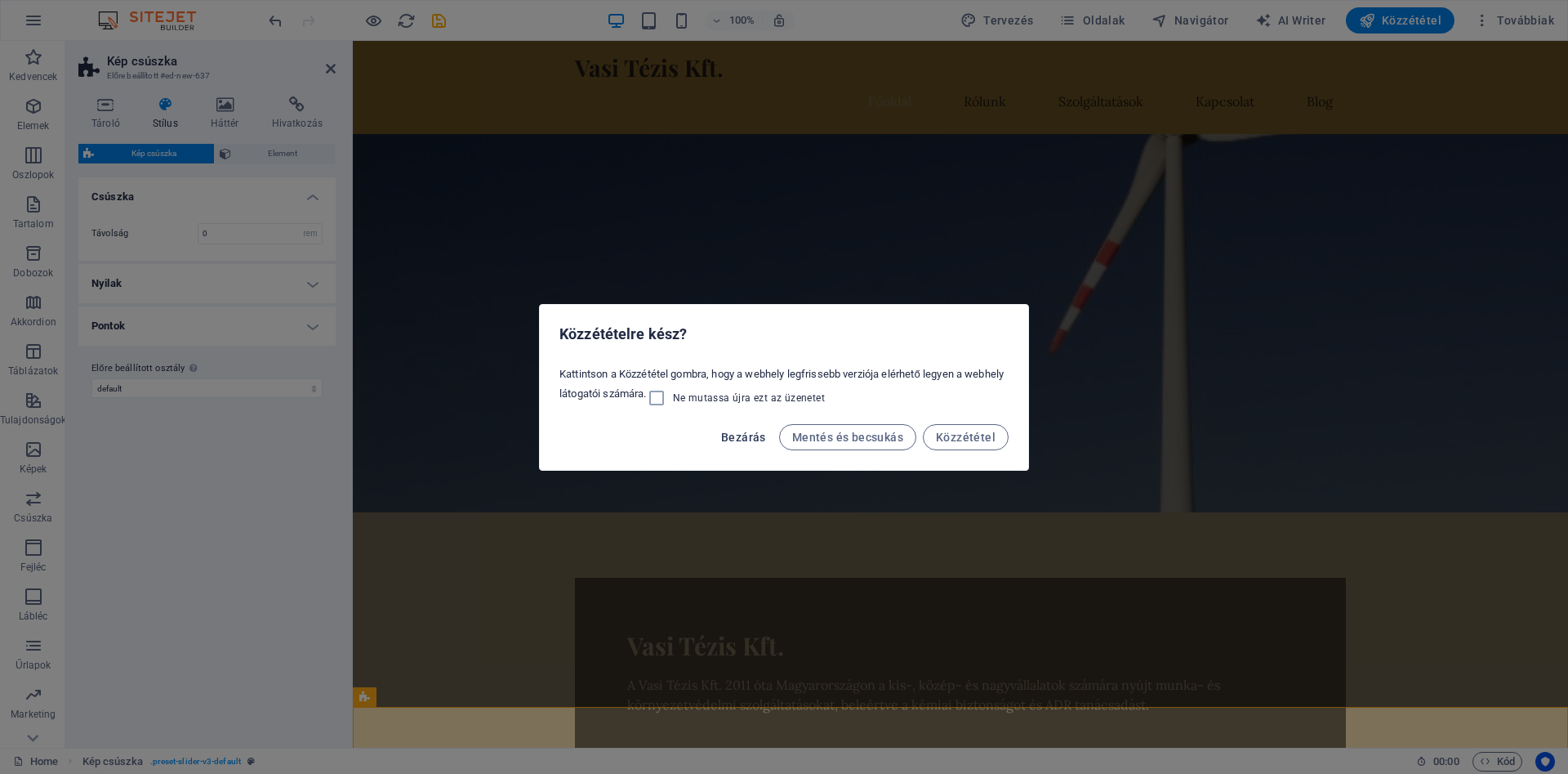
click at [731, 434] on span "Bezárás" at bounding box center [744, 436] width 45 height 13
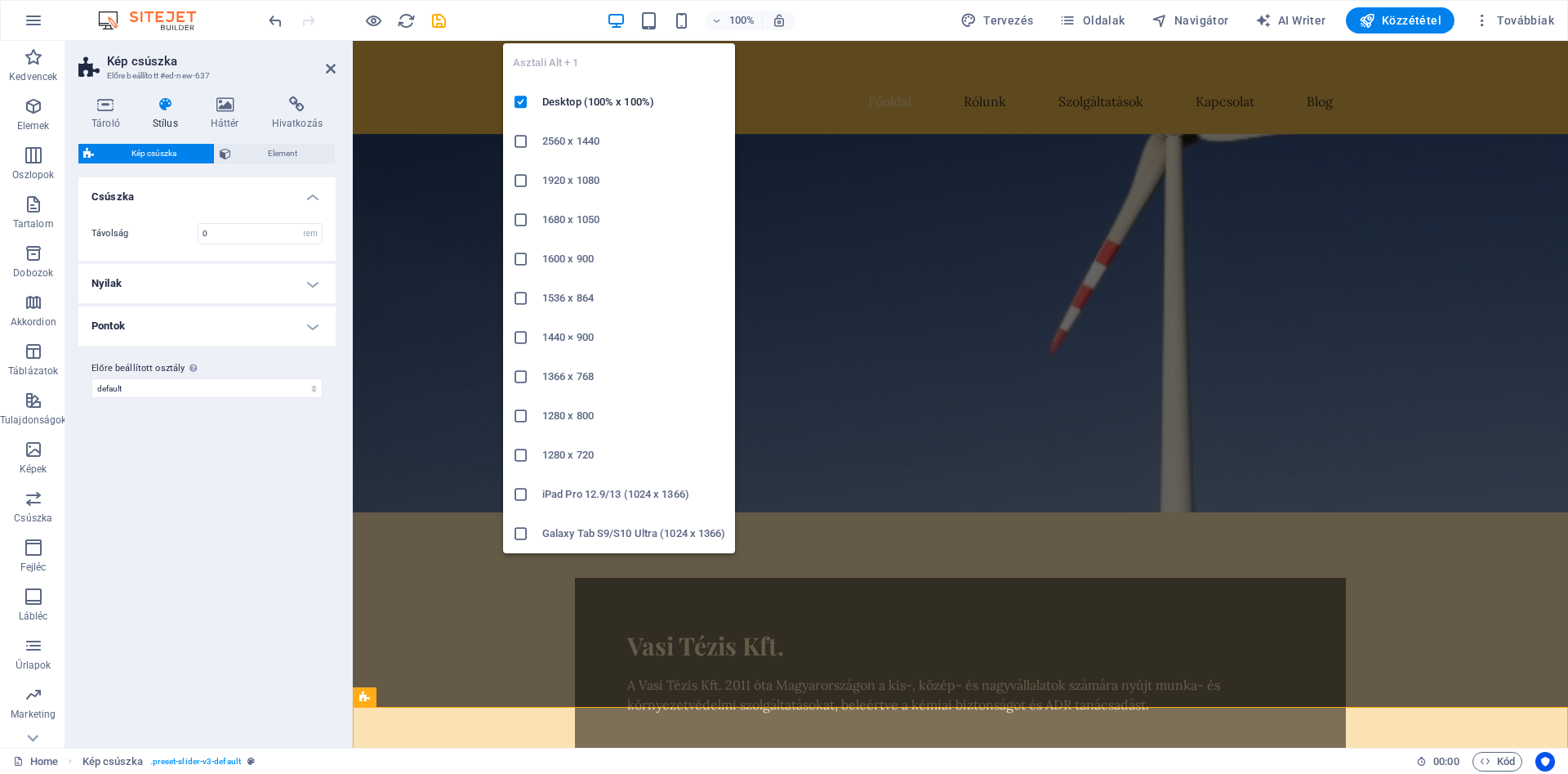
click at [626, 26] on icon "button" at bounding box center [616, 21] width 19 height 19
click at [576, 103] on h6 "Desktop (100% x 100%)" at bounding box center [634, 102] width 183 height 20
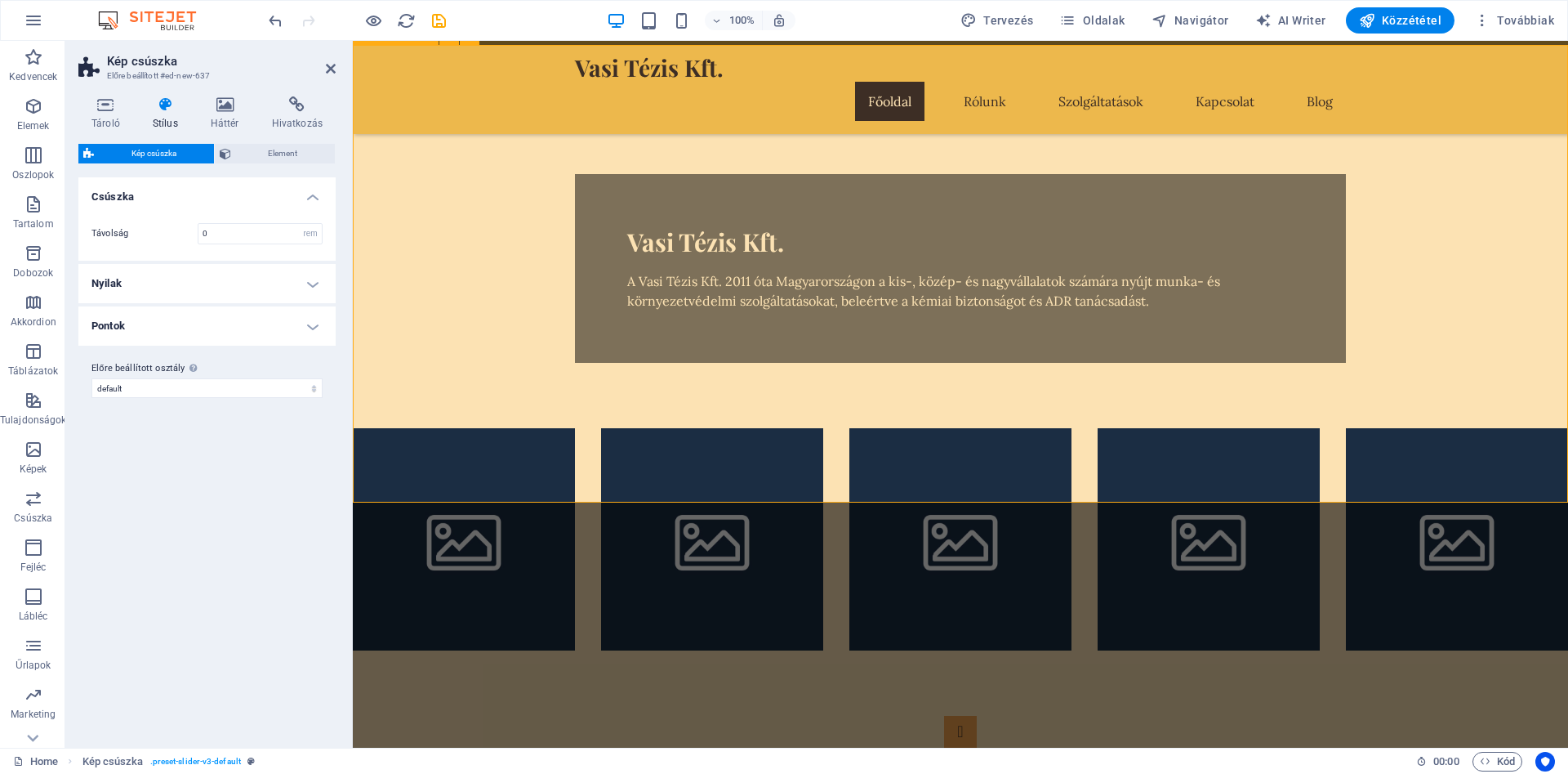
scroll to position [667, 0]
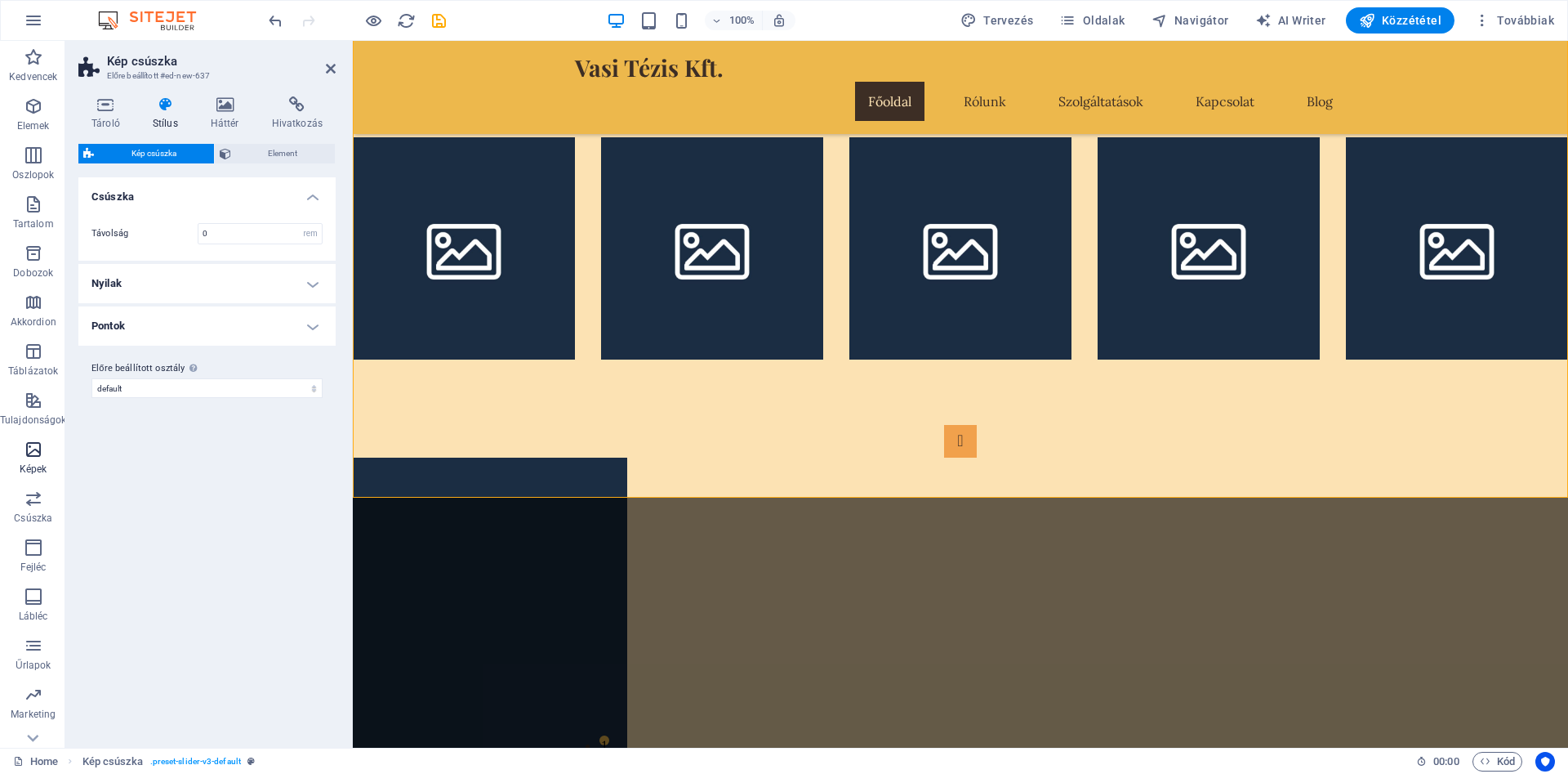
click at [32, 450] on icon "button" at bounding box center [33, 449] width 20 height 20
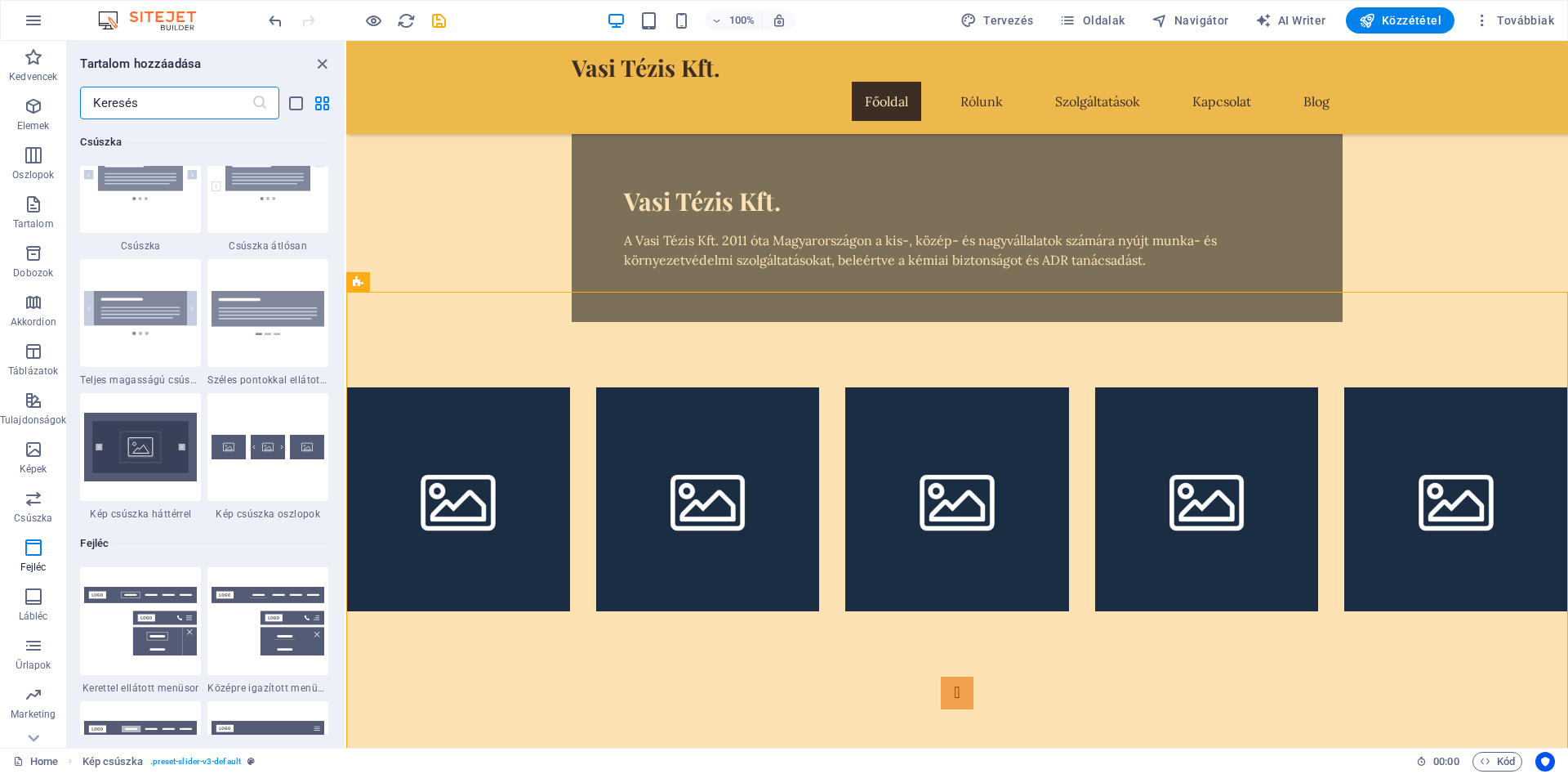
scroll to position [9388, 0]
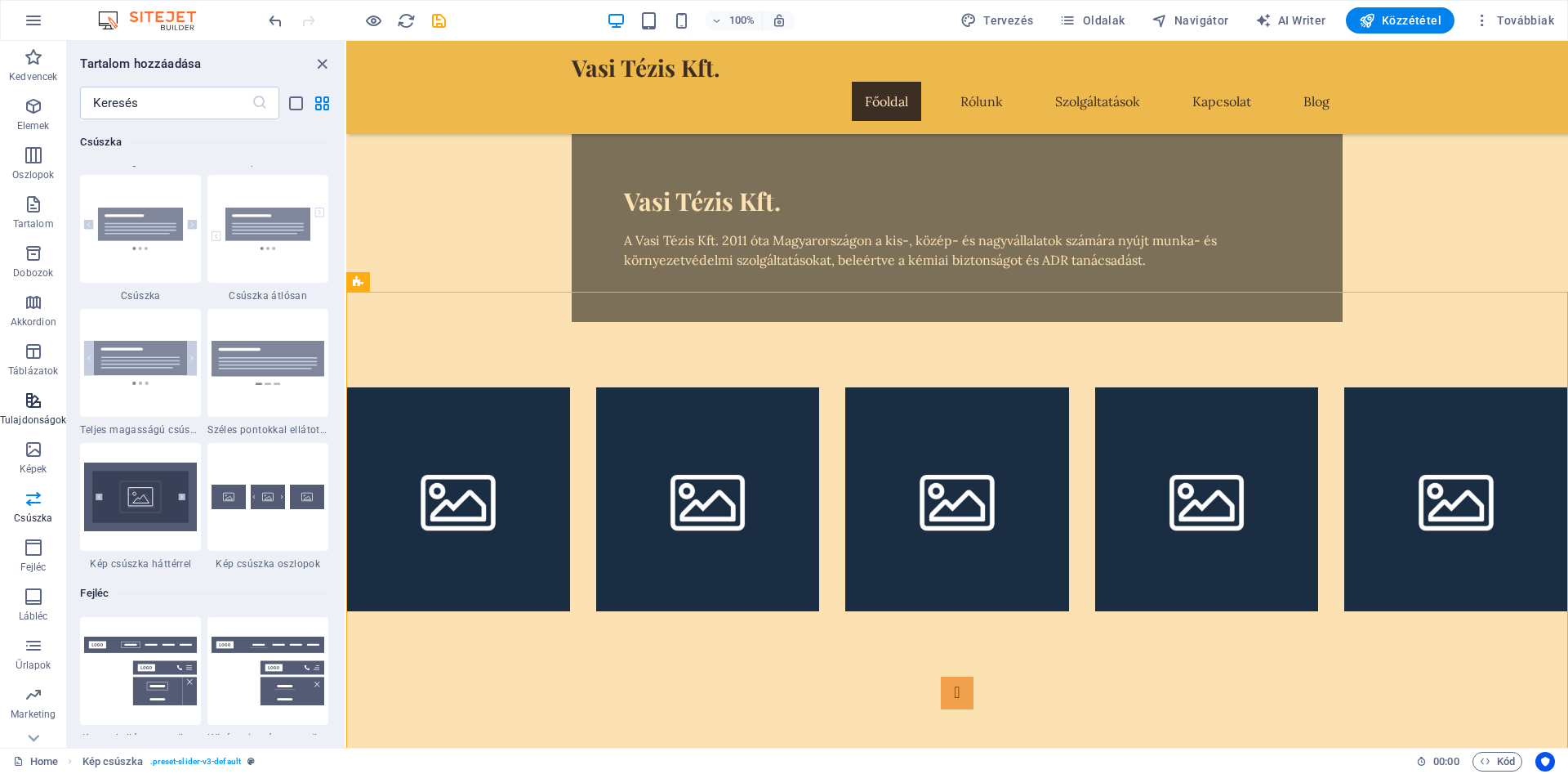
click at [22, 411] on span "Tulajdonságok" at bounding box center [32, 411] width 66 height 39
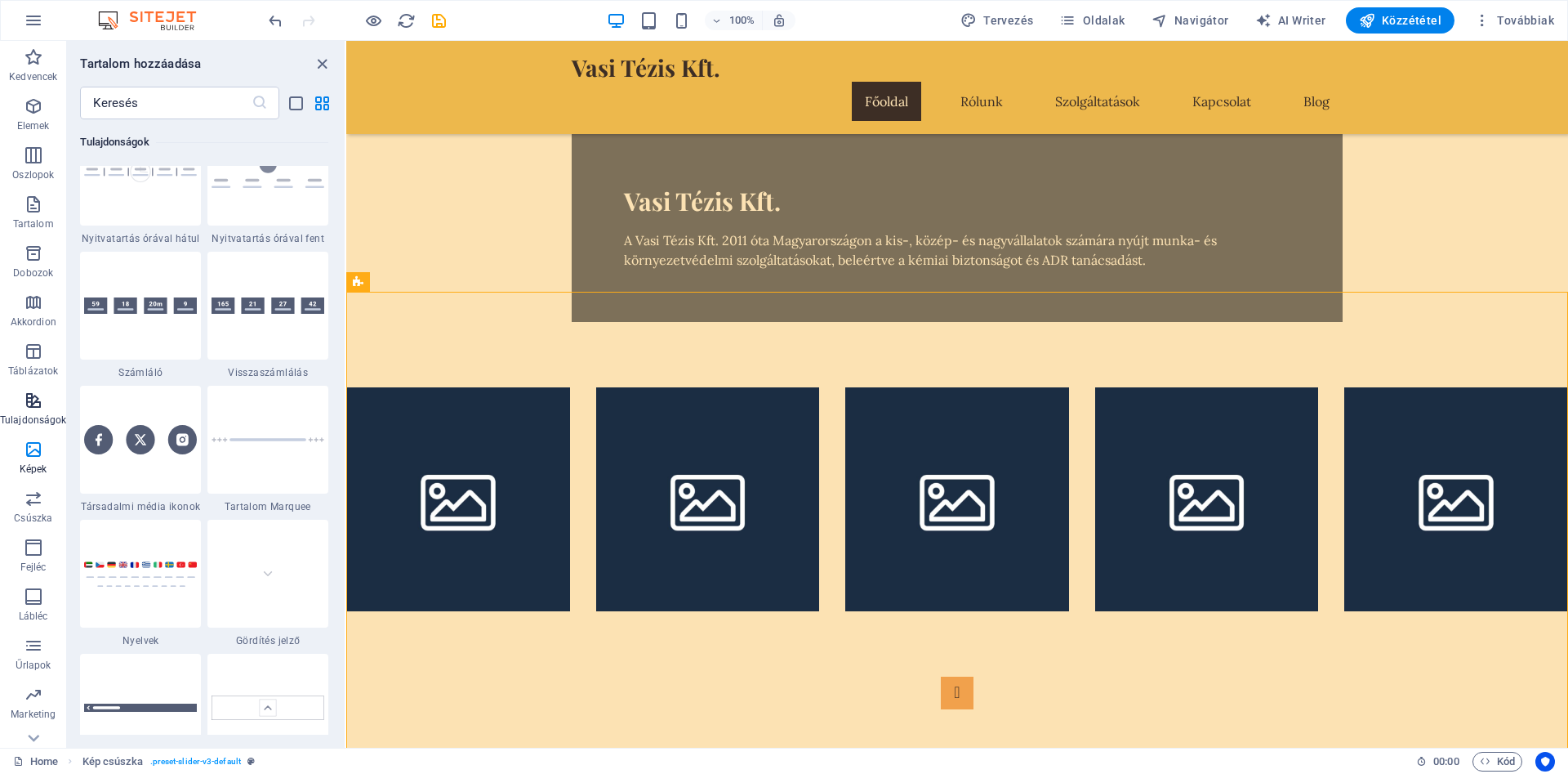
scroll to position [6369, 0]
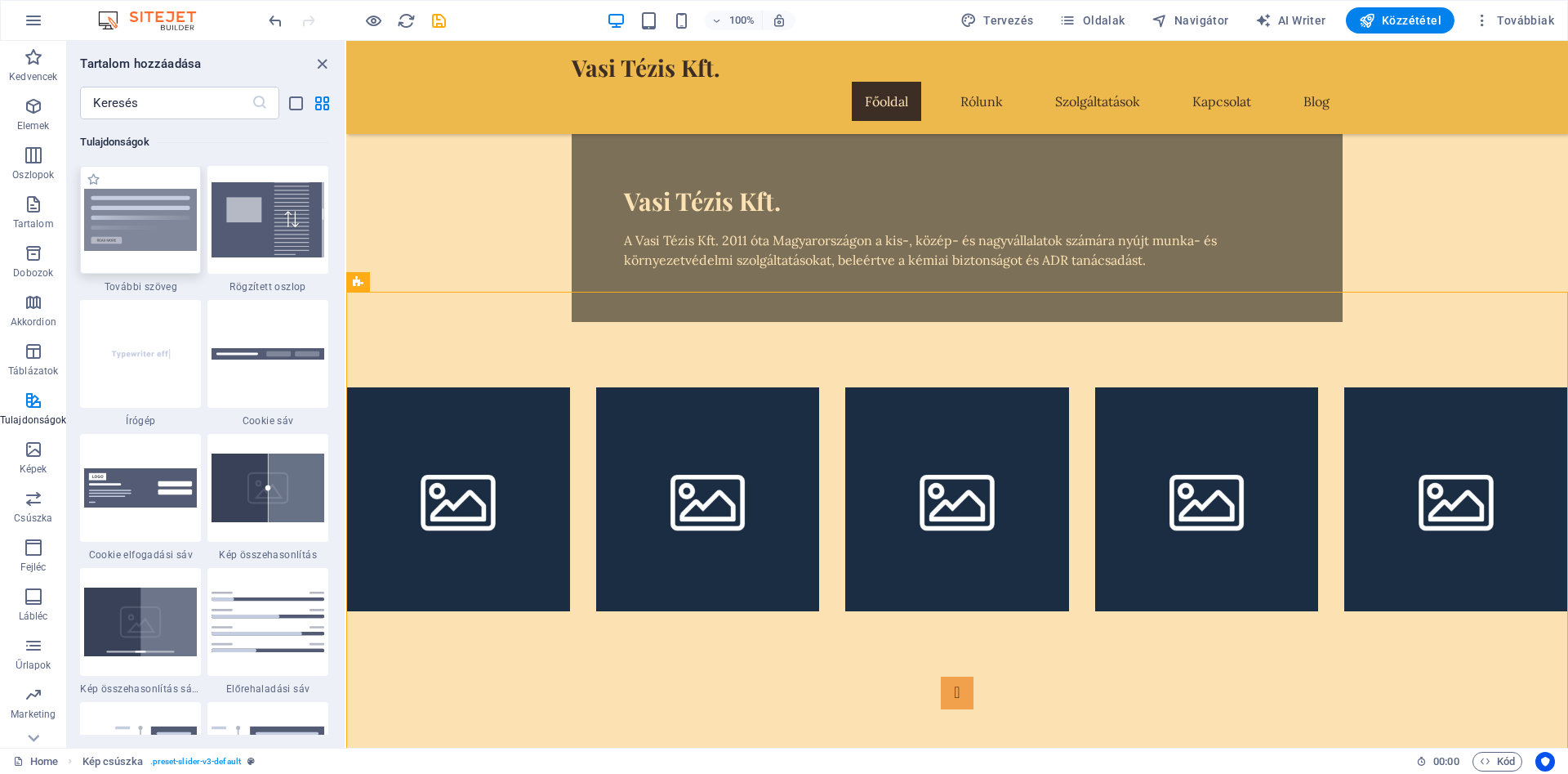
click at [168, 201] on img at bounding box center [140, 220] width 113 height 61
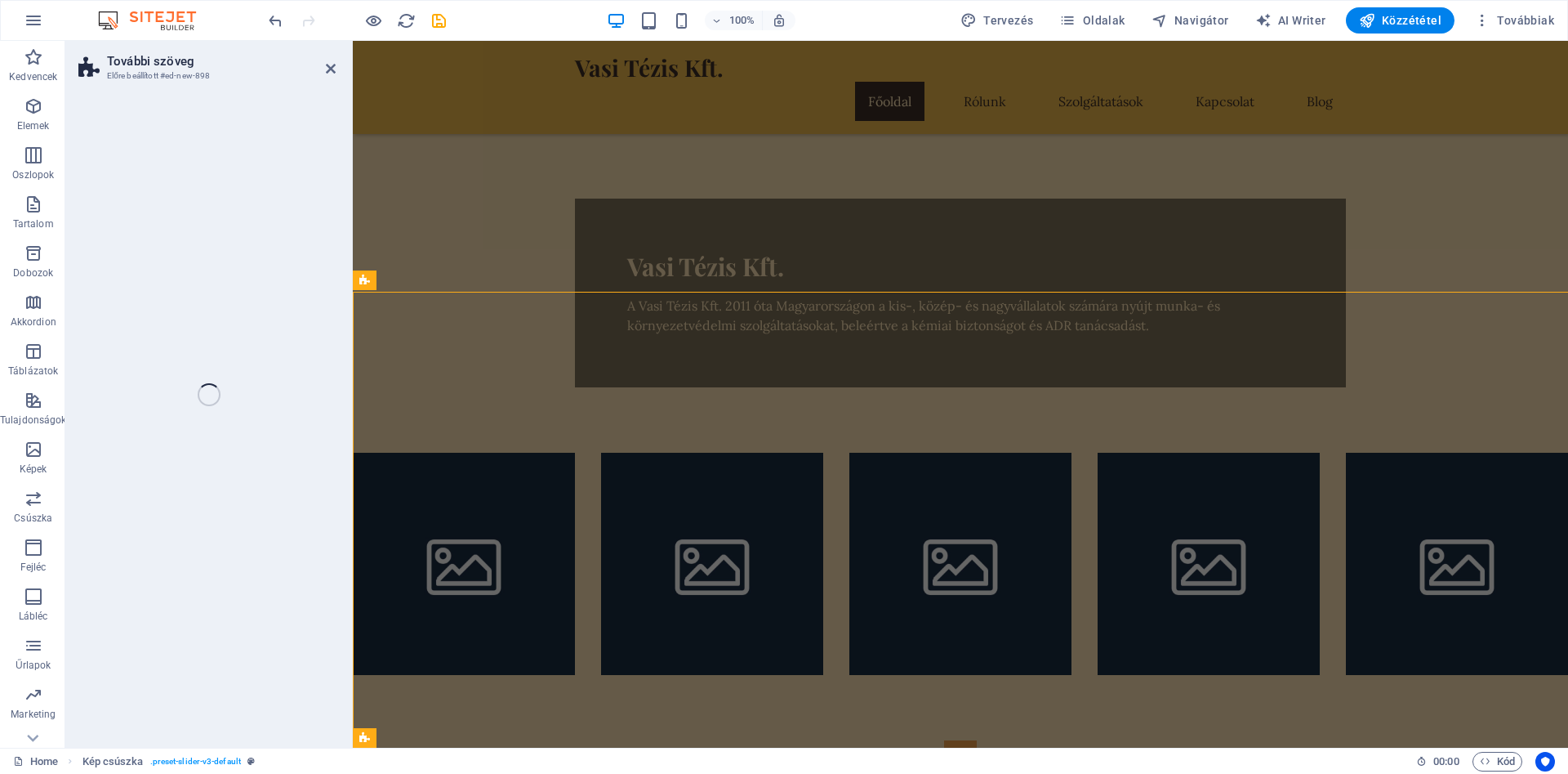
select select "px"
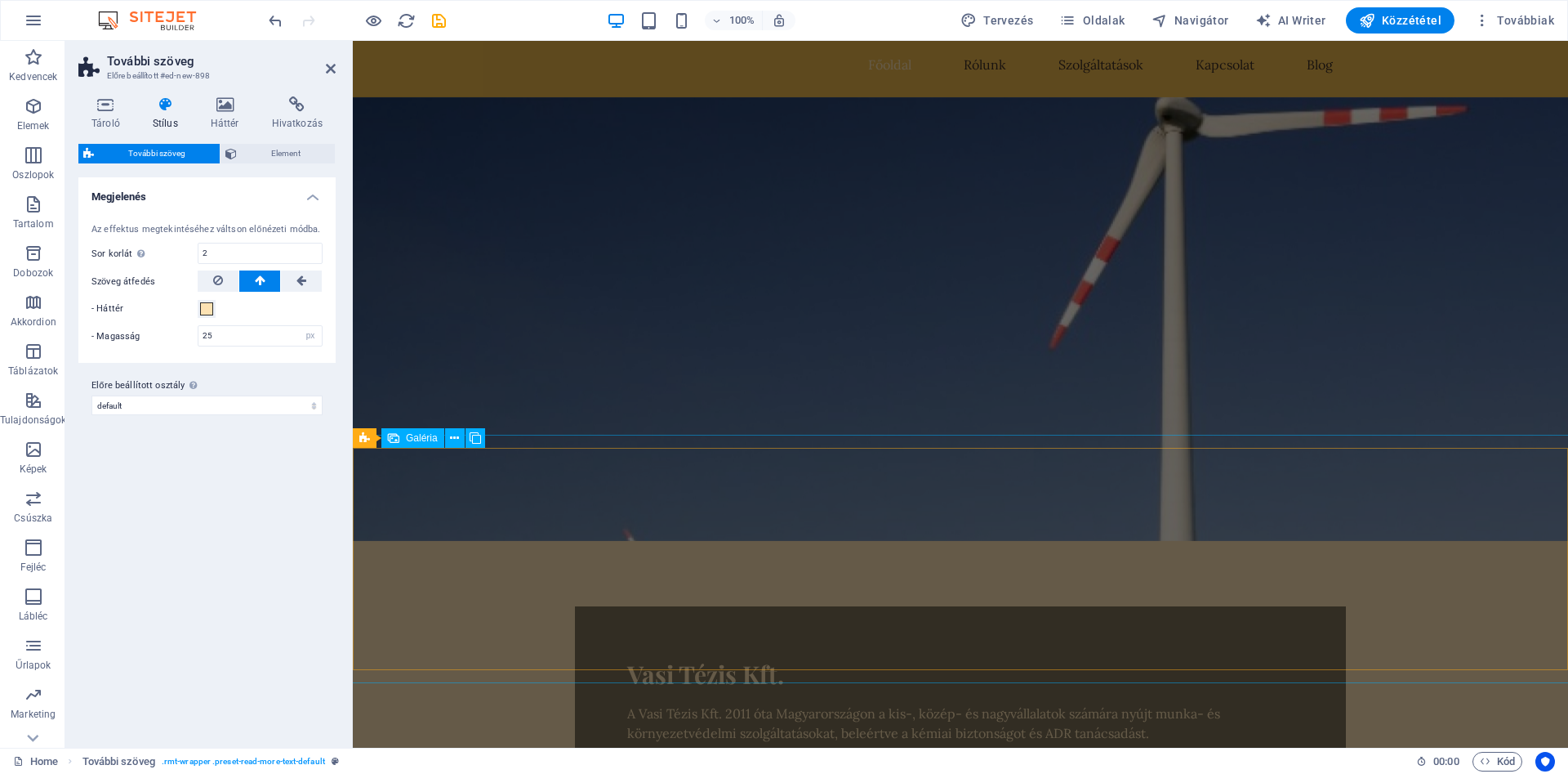
scroll to position [0, 0]
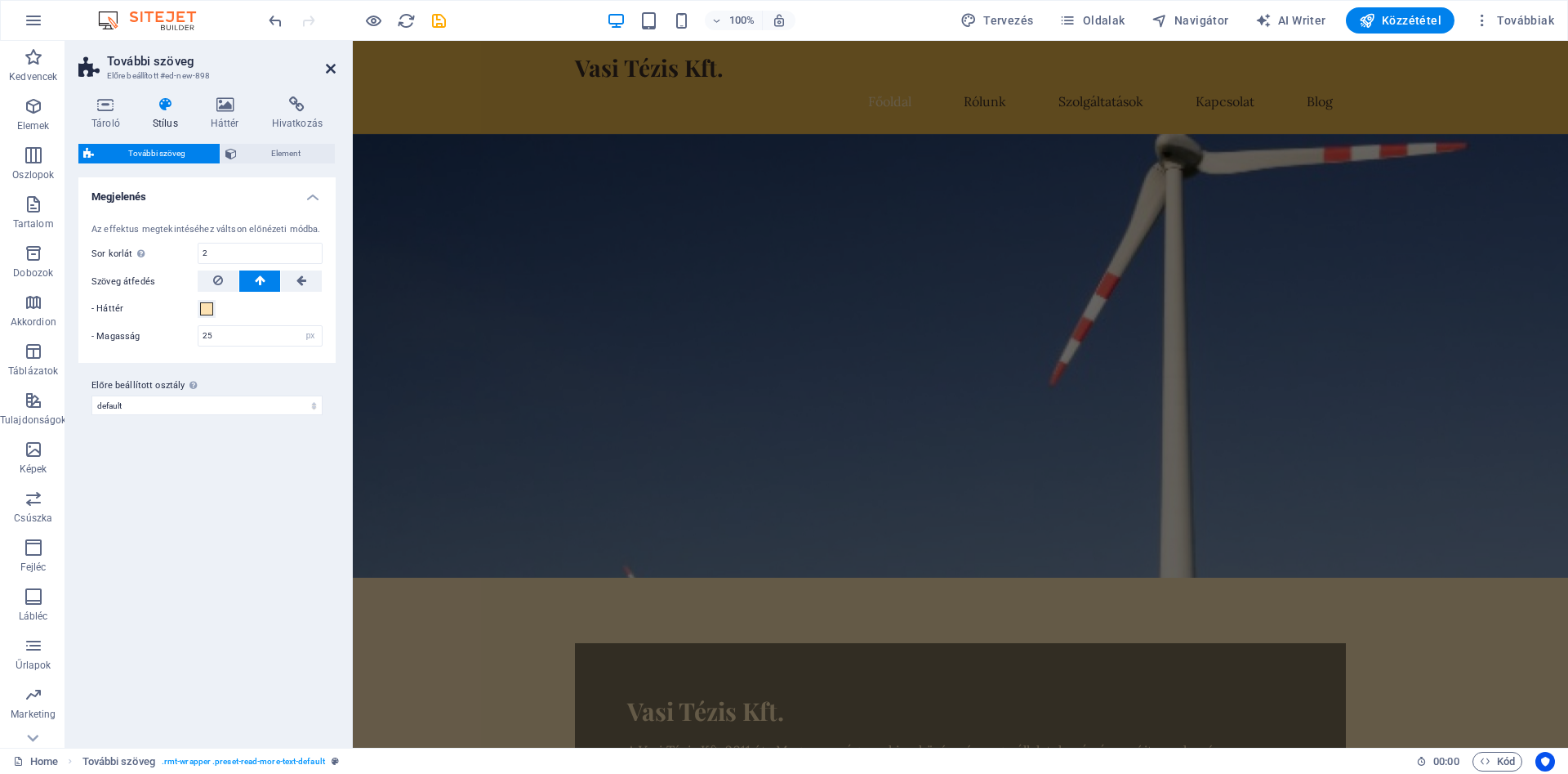
click at [333, 65] on icon at bounding box center [331, 68] width 10 height 13
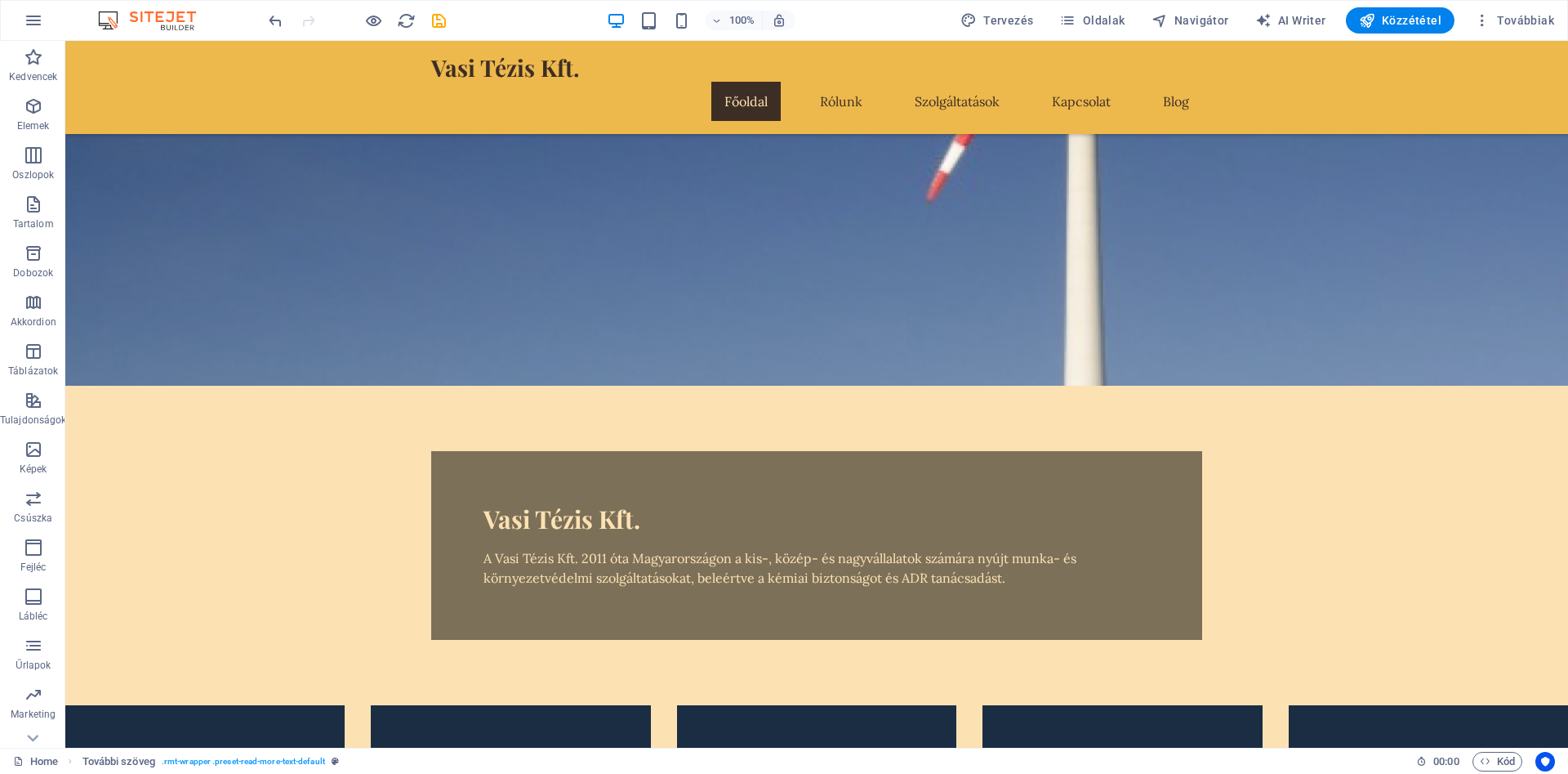
scroll to position [139, 0]
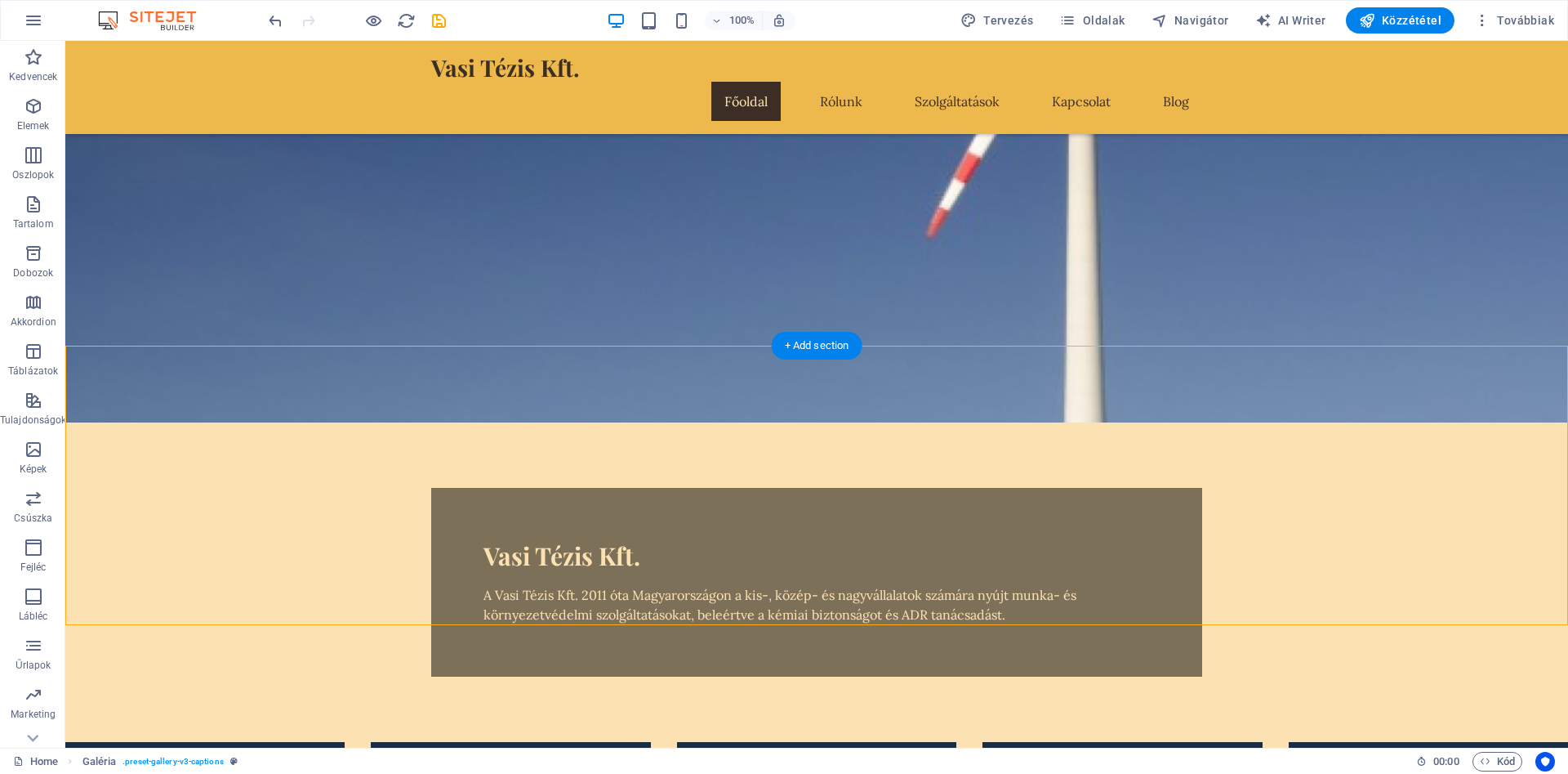
scroll to position [0, 0]
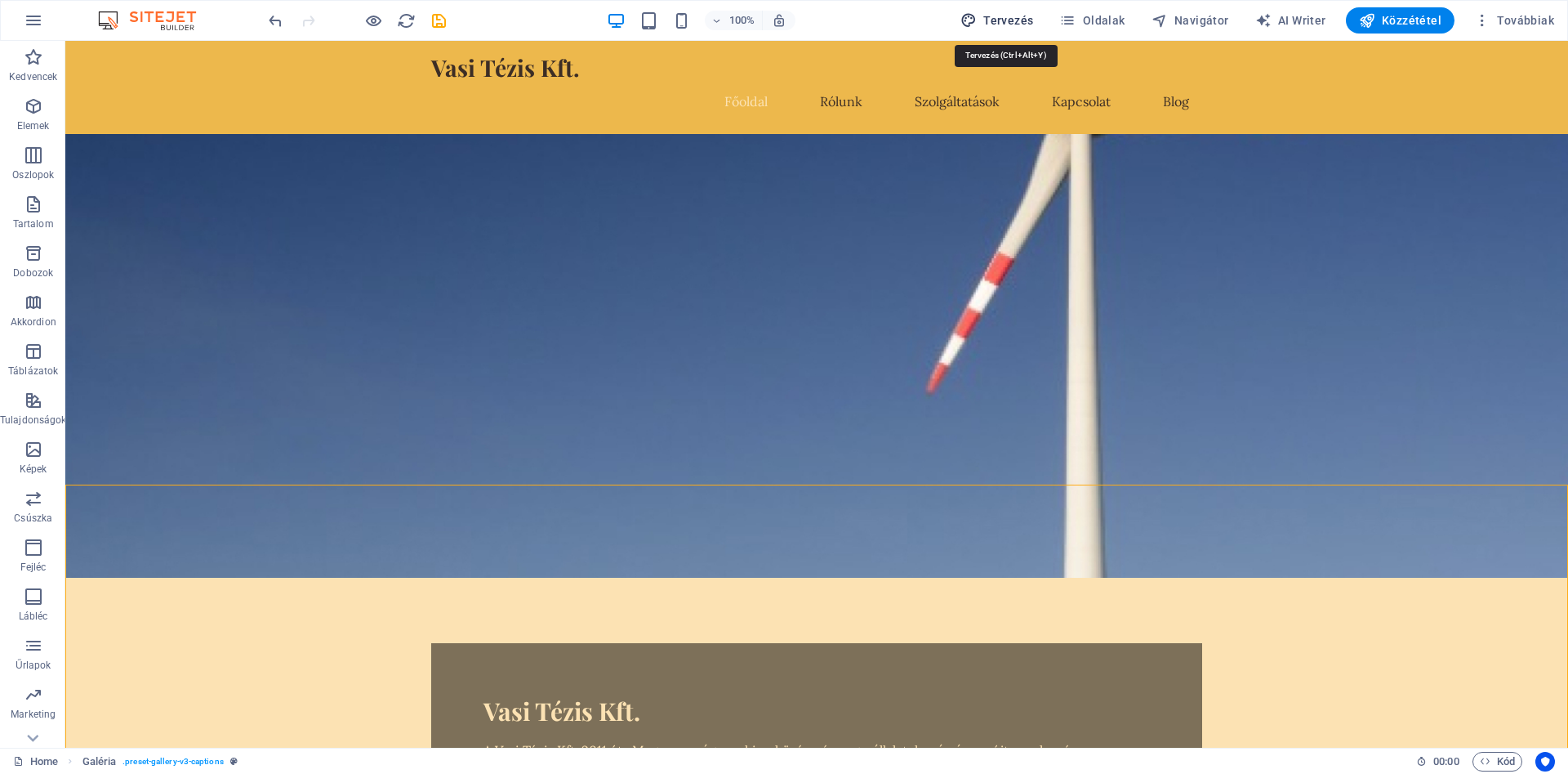
click at [1032, 22] on span "Tervezés" at bounding box center [997, 20] width 74 height 17
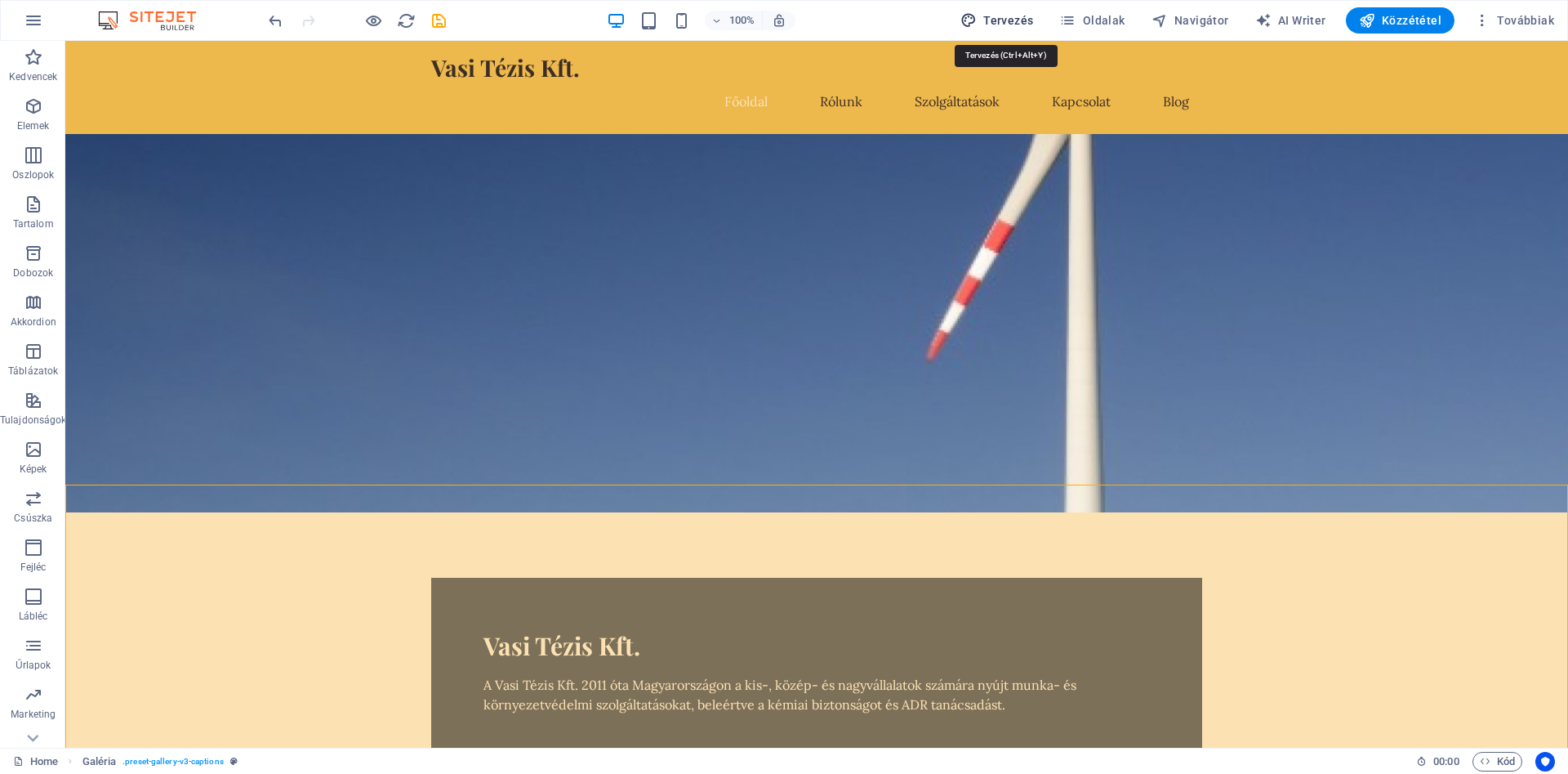
select select "px"
select select "200"
select select "px"
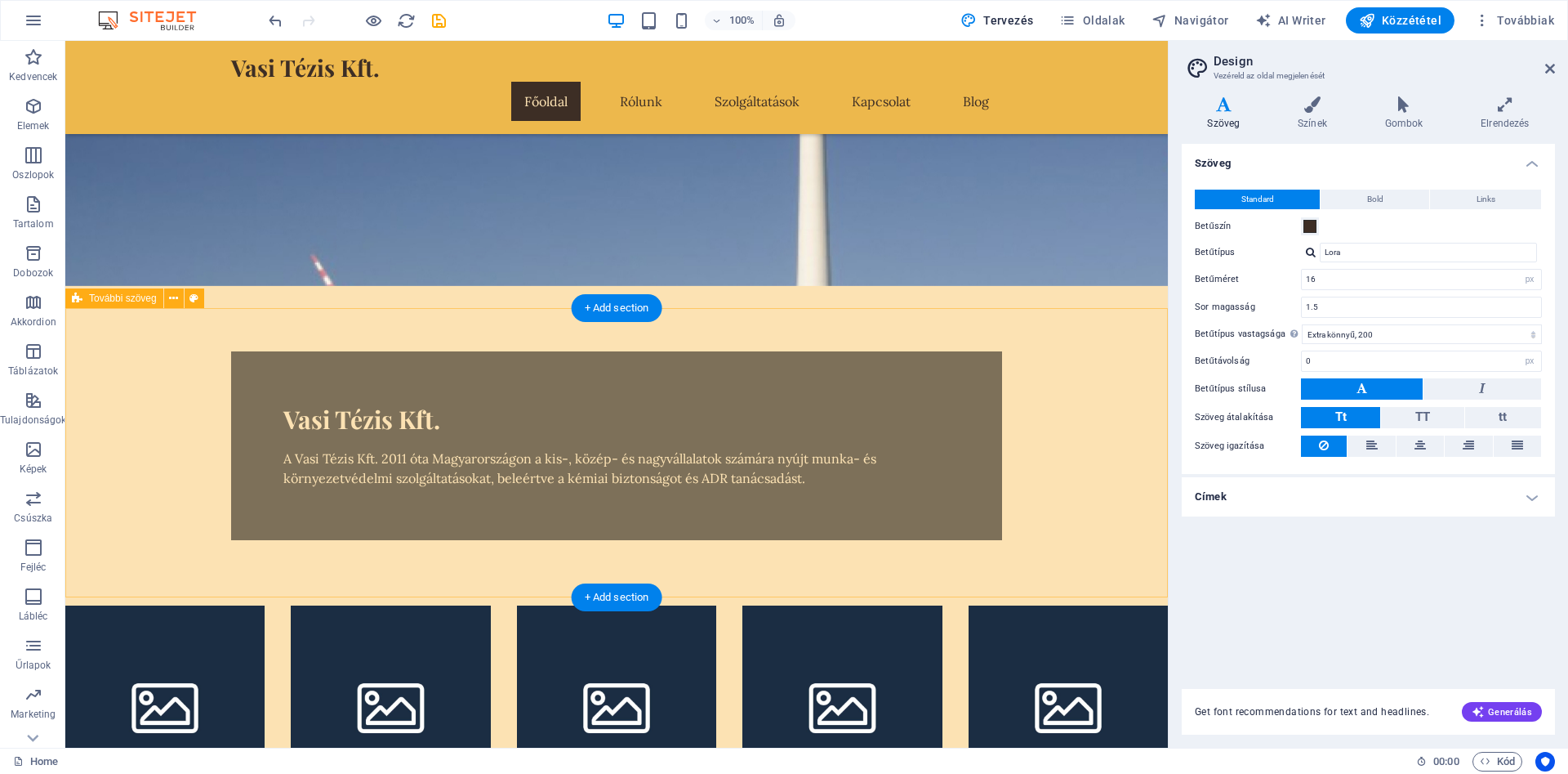
scroll to position [84, 0]
